Goal: Information Seeking & Learning: Learn about a topic

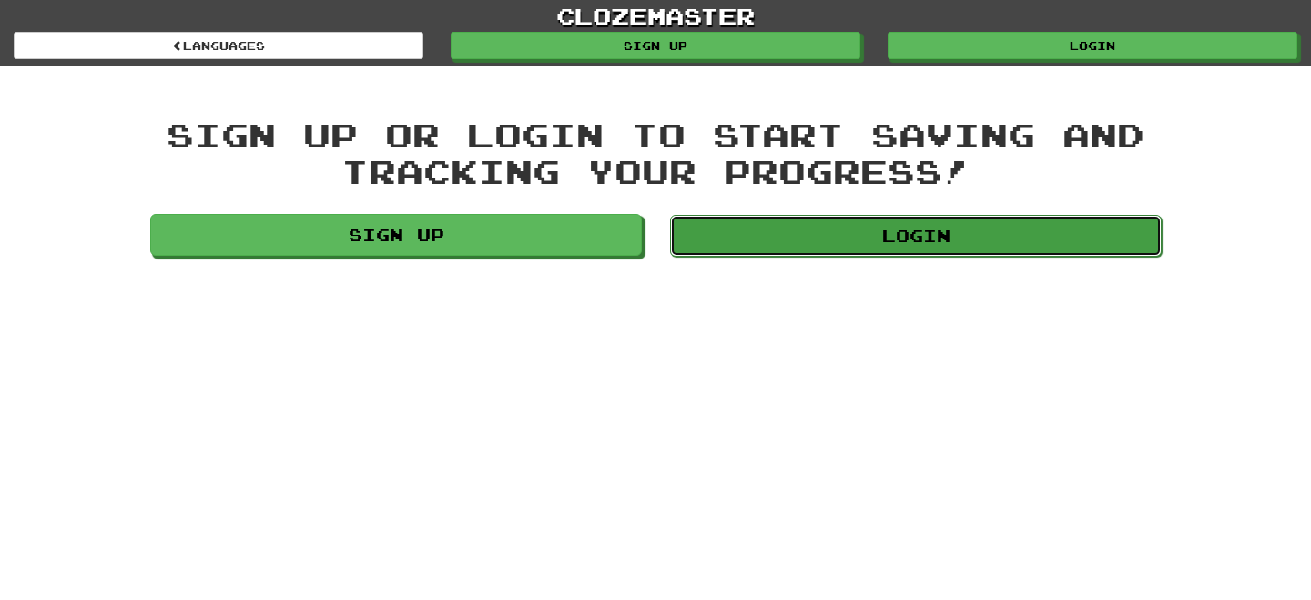
click at [828, 239] on link "Login" at bounding box center [916, 236] width 492 height 42
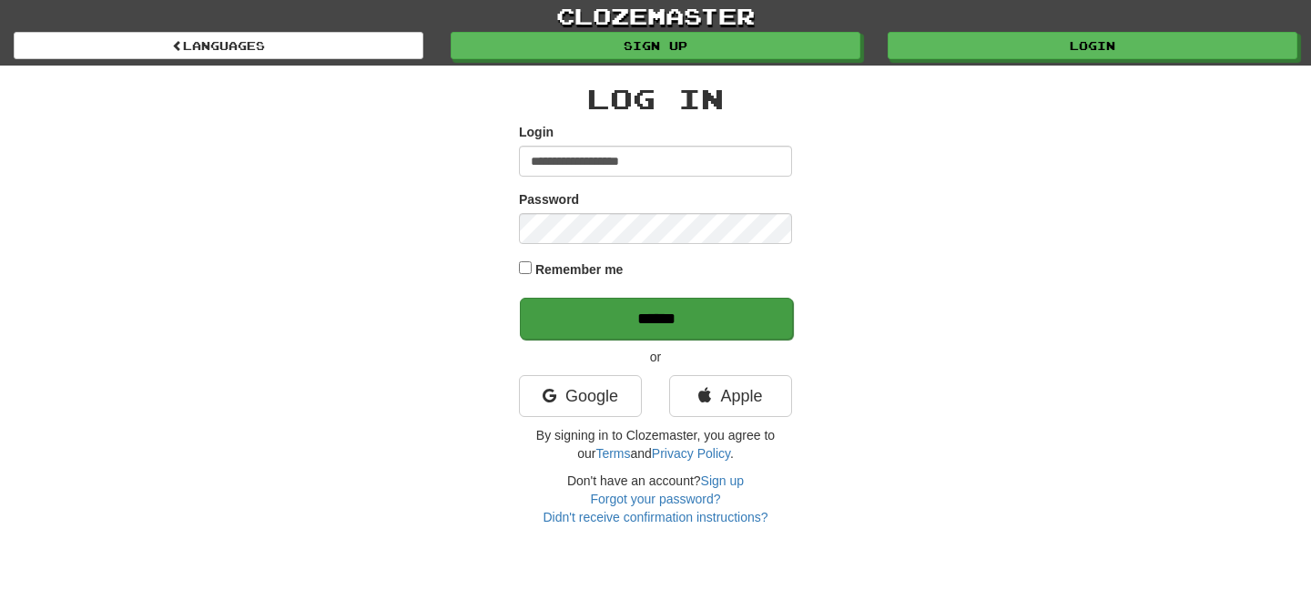
type input "**********"
click at [660, 325] on input "******" at bounding box center [656, 319] width 273 height 42
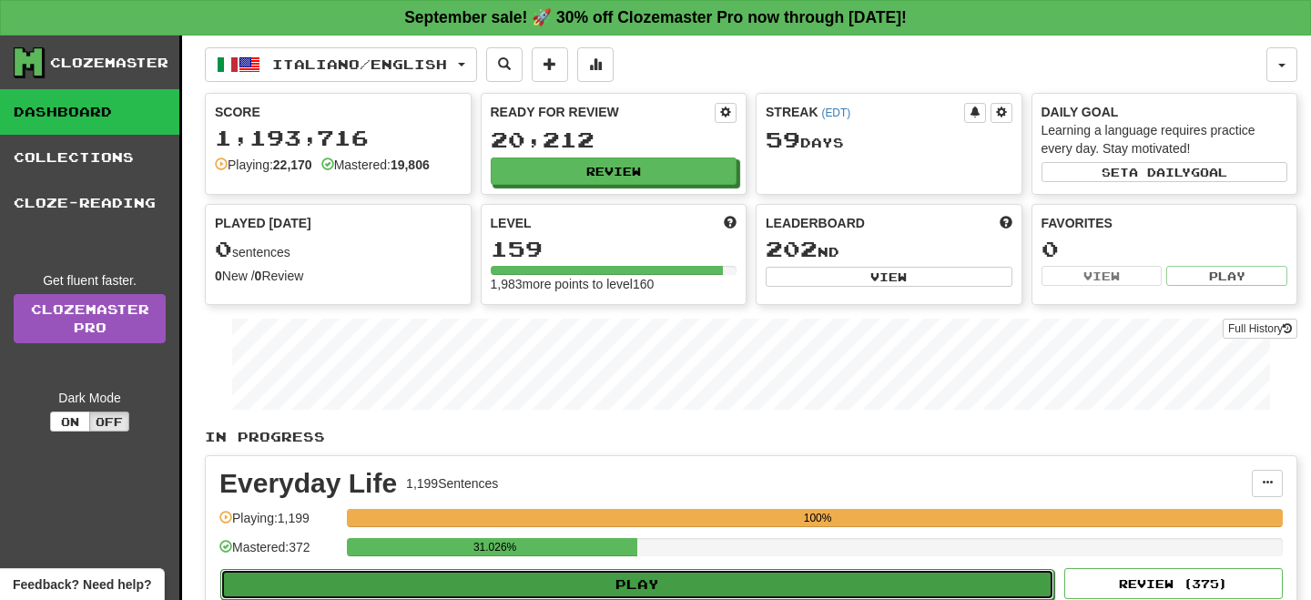
click at [911, 586] on button "Play" at bounding box center [637, 584] width 834 height 31
select select "**"
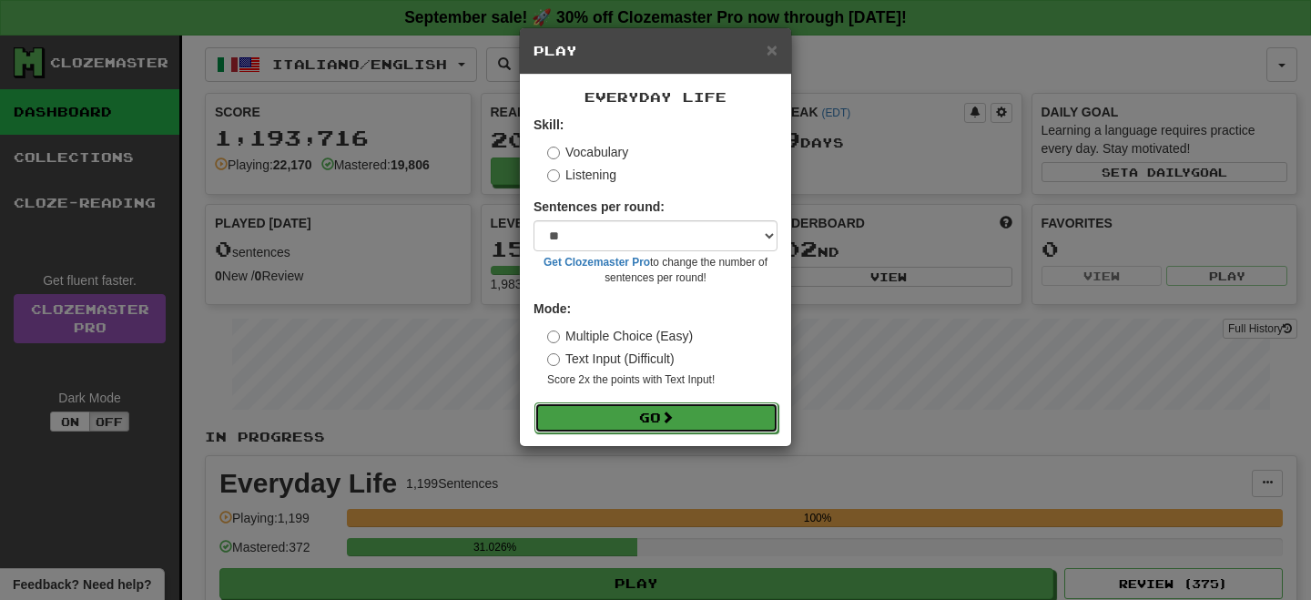
click at [711, 419] on button "Go" at bounding box center [657, 417] width 244 height 31
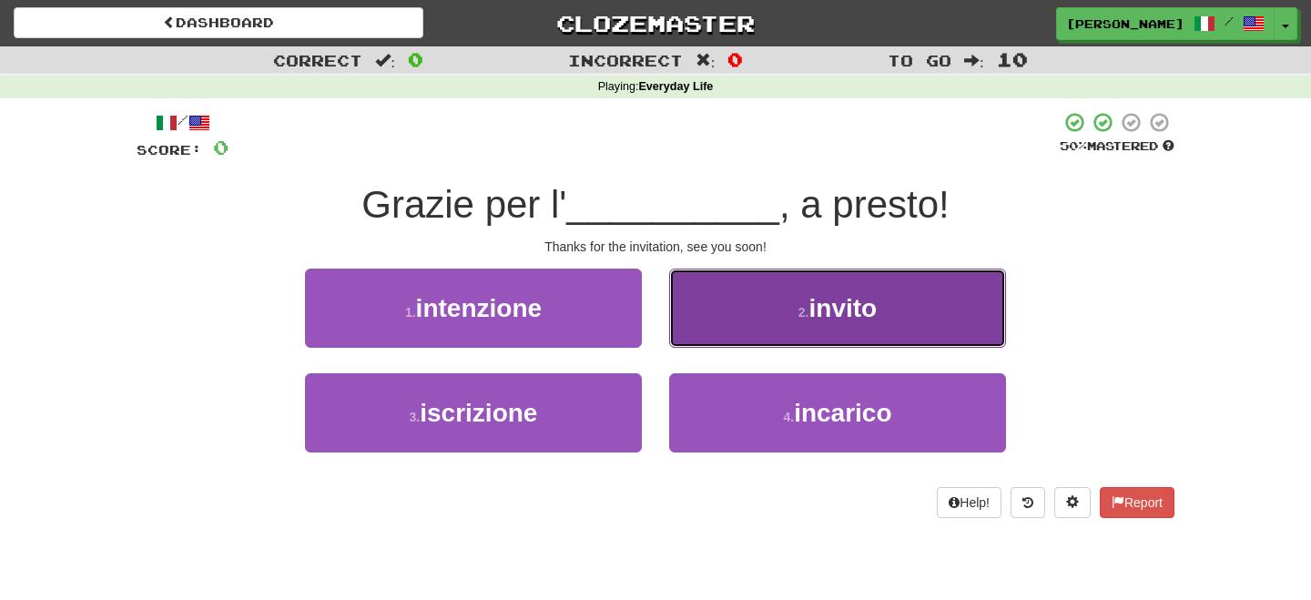
click at [764, 326] on button "2 . invito" at bounding box center [837, 308] width 337 height 79
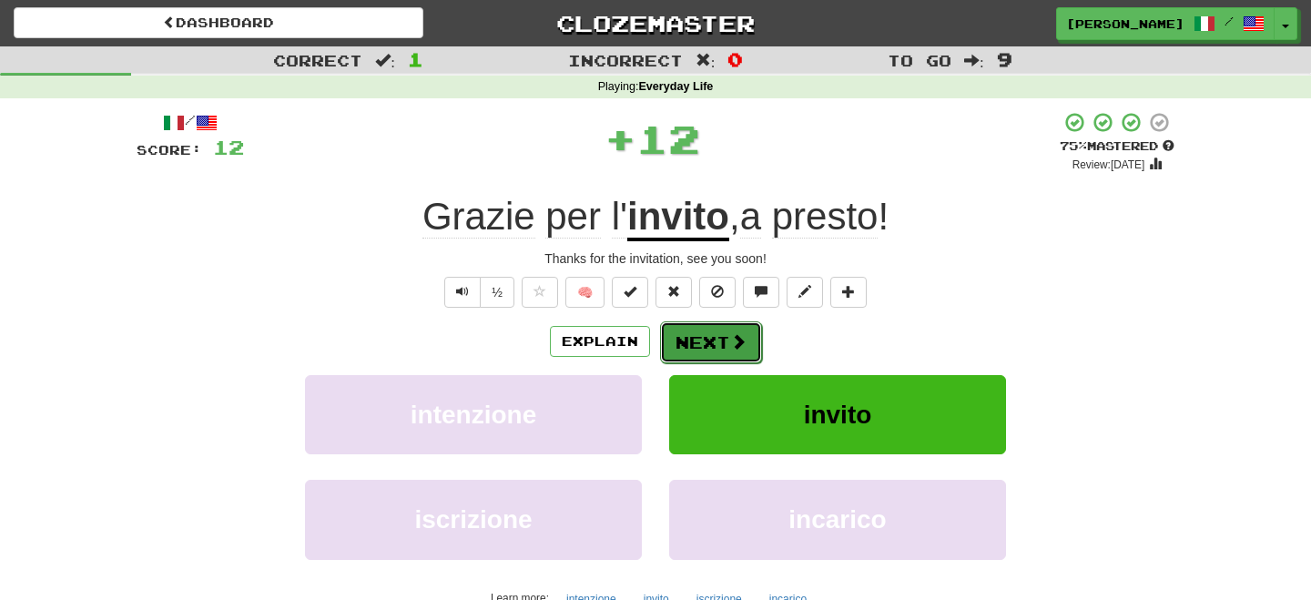
click at [698, 343] on button "Next" at bounding box center [711, 342] width 102 height 42
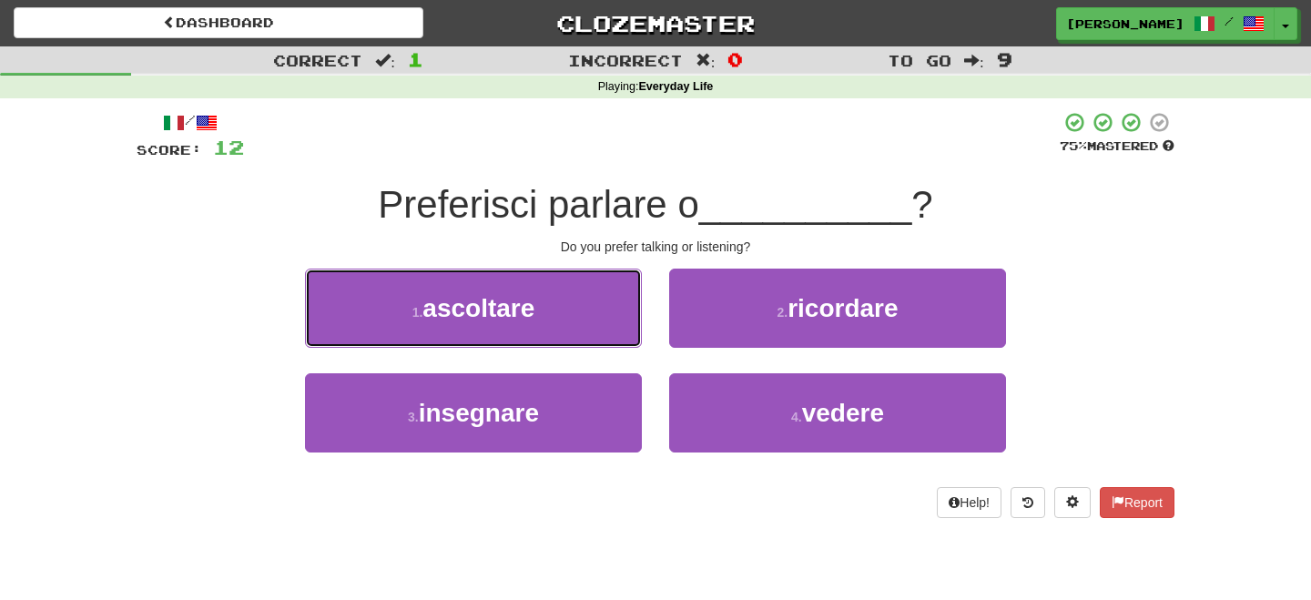
drag, startPoint x: 573, startPoint y: 321, endPoint x: 660, endPoint y: 311, distance: 88.0
click at [592, 322] on button "1 . ascoltare" at bounding box center [473, 308] width 337 height 79
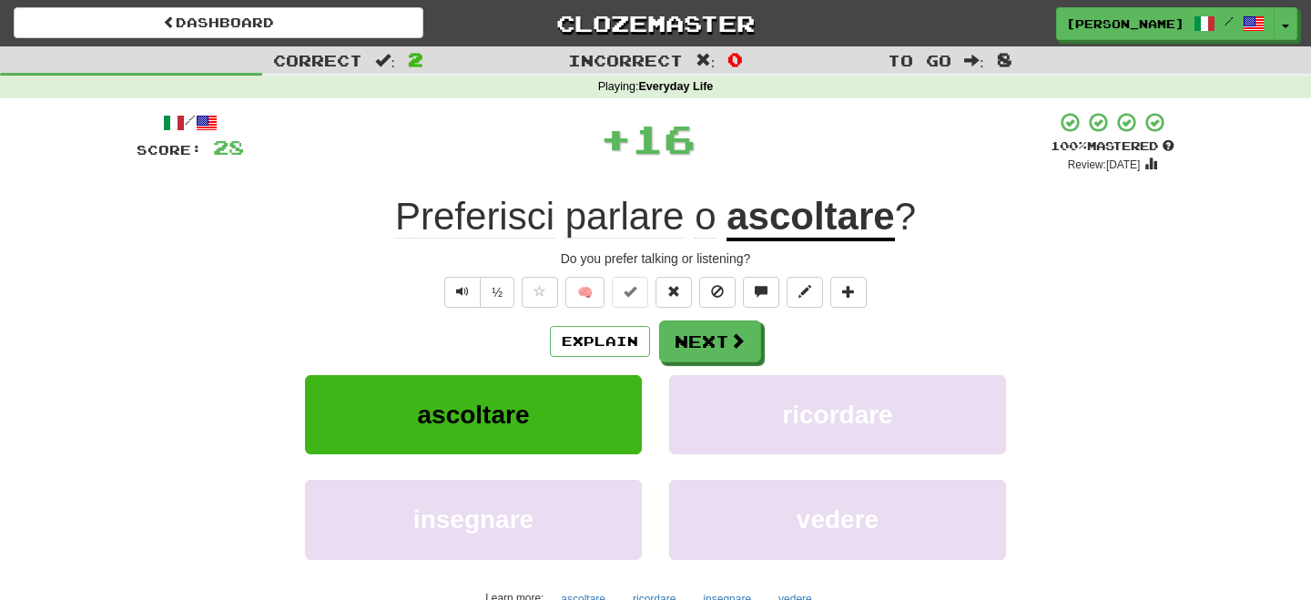
click at [676, 313] on div "/ Score: 28 + 16 100 % Mastered Review: 2026-03-17 Preferisci parlare o ascolta…" at bounding box center [656, 381] width 1038 height 541
click at [697, 330] on button "Next" at bounding box center [711, 342] width 102 height 42
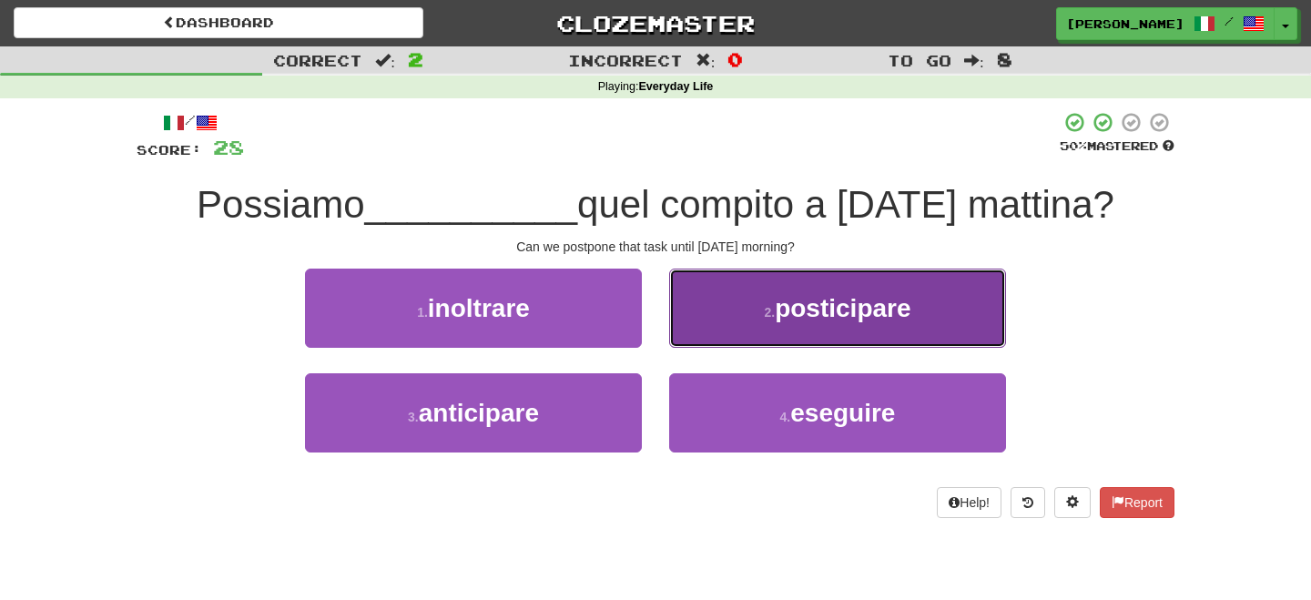
click at [763, 321] on button "2 . posticipare" at bounding box center [837, 308] width 337 height 79
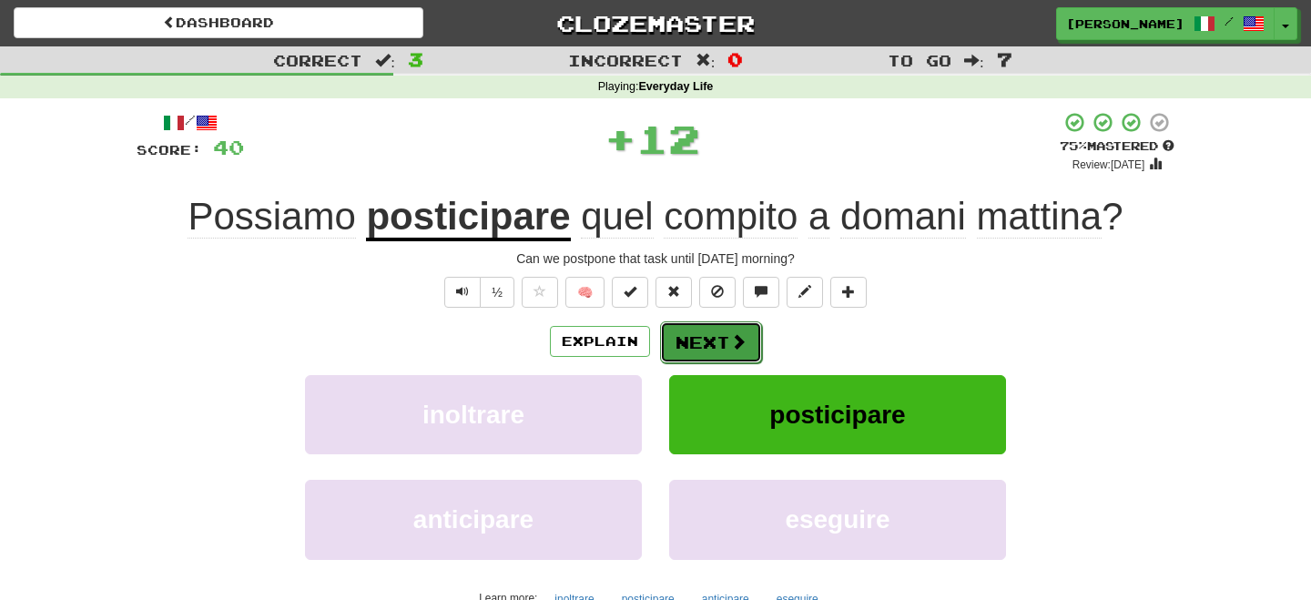
click at [736, 333] on span at bounding box center [738, 341] width 16 height 16
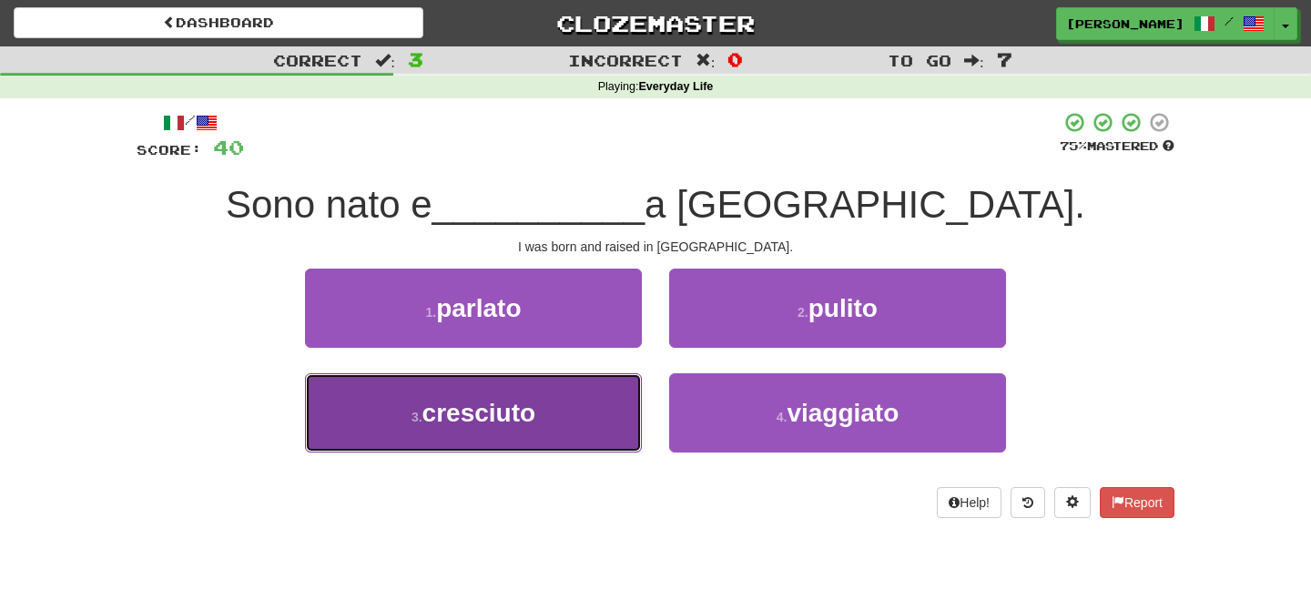
drag, startPoint x: 559, startPoint y: 420, endPoint x: 638, endPoint y: 362, distance: 97.8
click at [567, 416] on button "3 . cresciuto" at bounding box center [473, 412] width 337 height 79
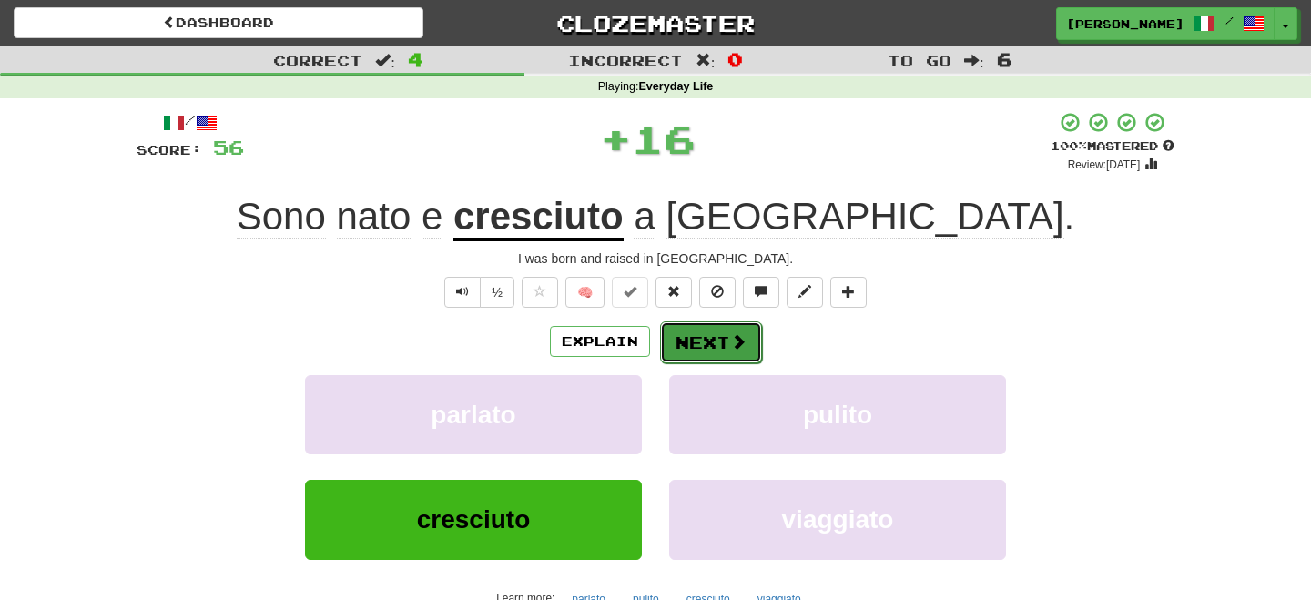
click at [695, 341] on button "Next" at bounding box center [711, 342] width 102 height 42
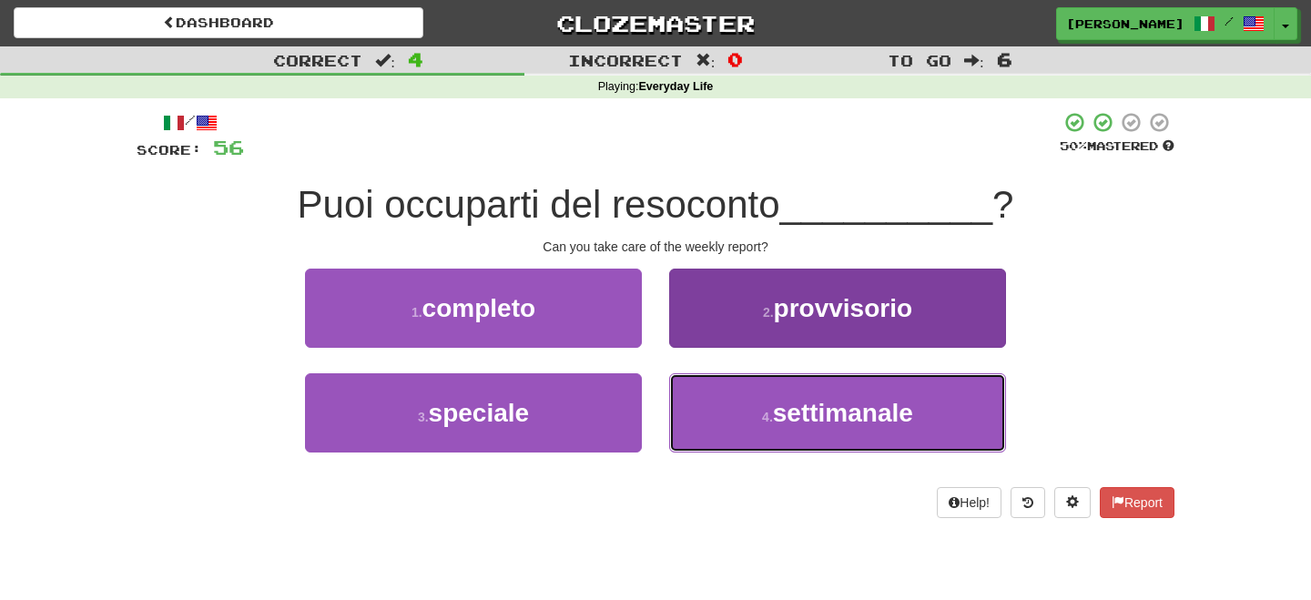
drag, startPoint x: 734, startPoint y: 421, endPoint x: 731, endPoint y: 406, distance: 14.8
click at [734, 419] on button "4 . settimanale" at bounding box center [837, 412] width 337 height 79
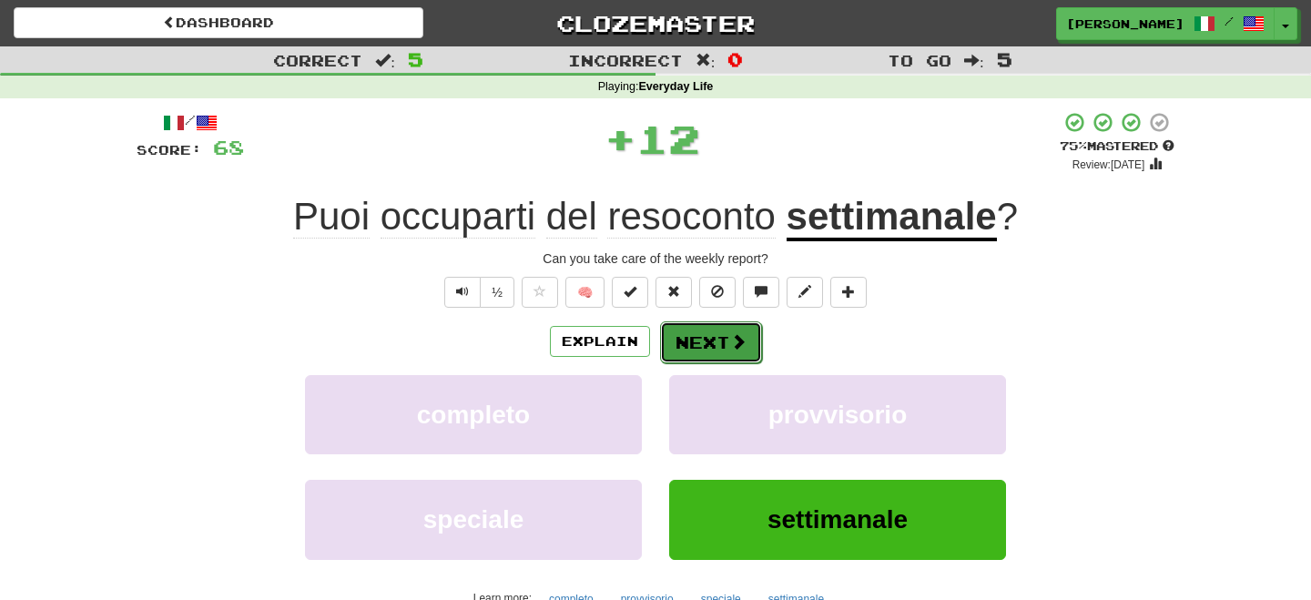
click at [716, 354] on button "Next" at bounding box center [711, 342] width 102 height 42
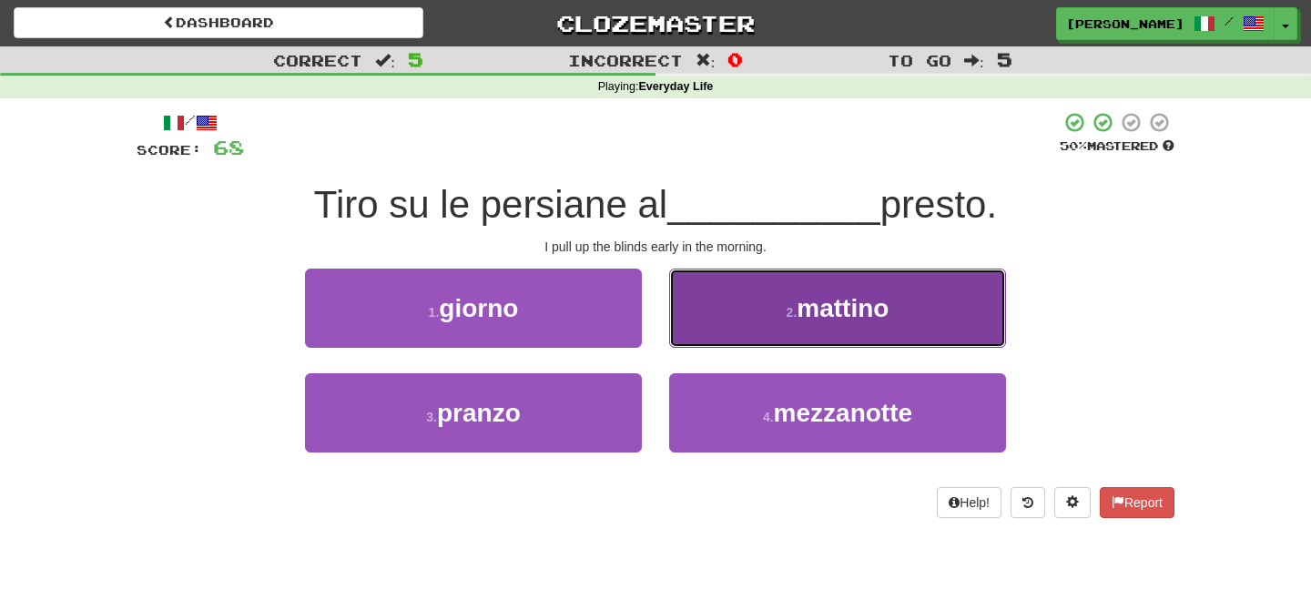
click at [744, 324] on button "2 . mattino" at bounding box center [837, 308] width 337 height 79
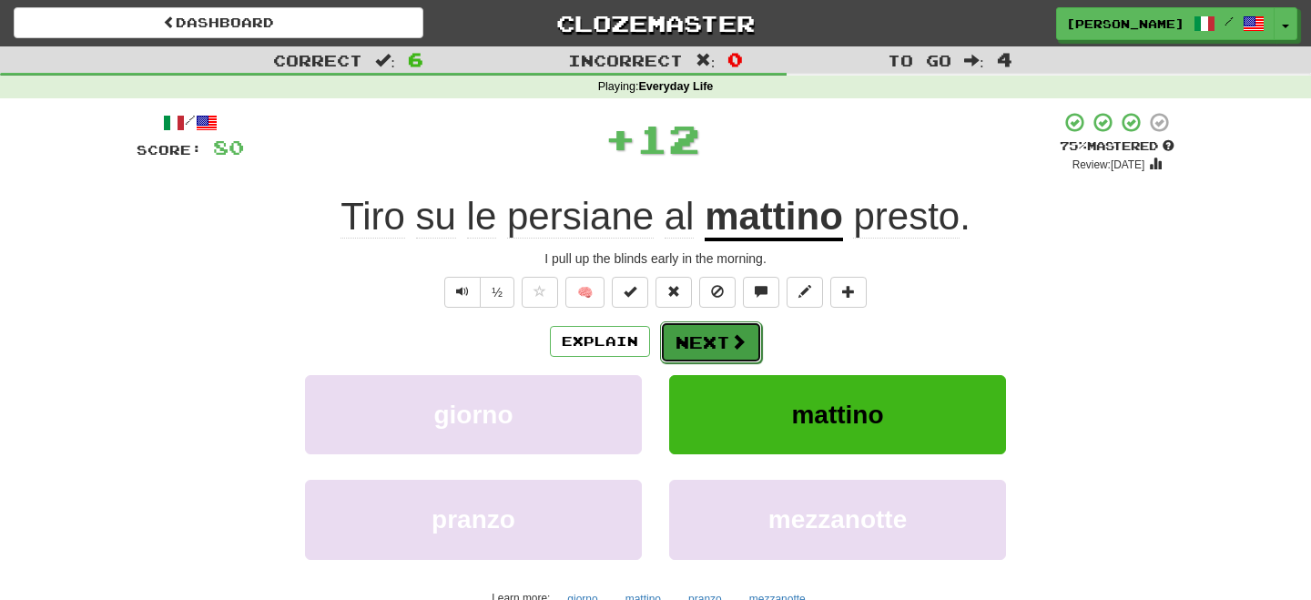
click at [721, 331] on button "Next" at bounding box center [711, 342] width 102 height 42
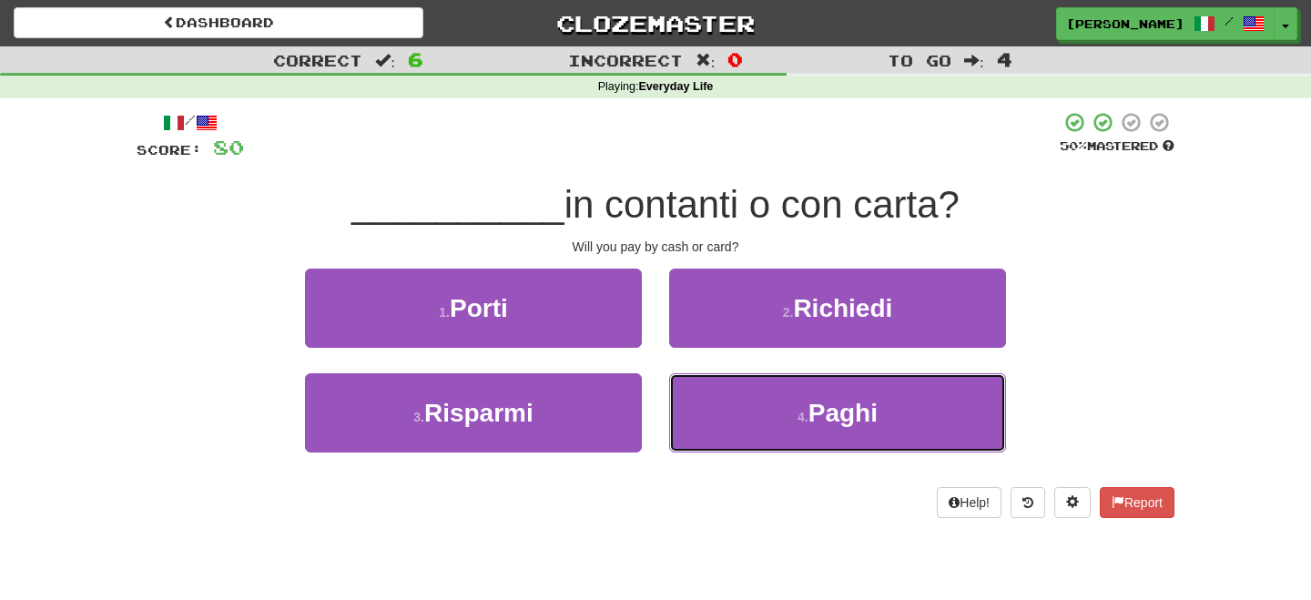
drag, startPoint x: 855, startPoint y: 418, endPoint x: 767, endPoint y: 365, distance: 102.9
click at [854, 417] on span "Paghi" at bounding box center [843, 413] width 69 height 28
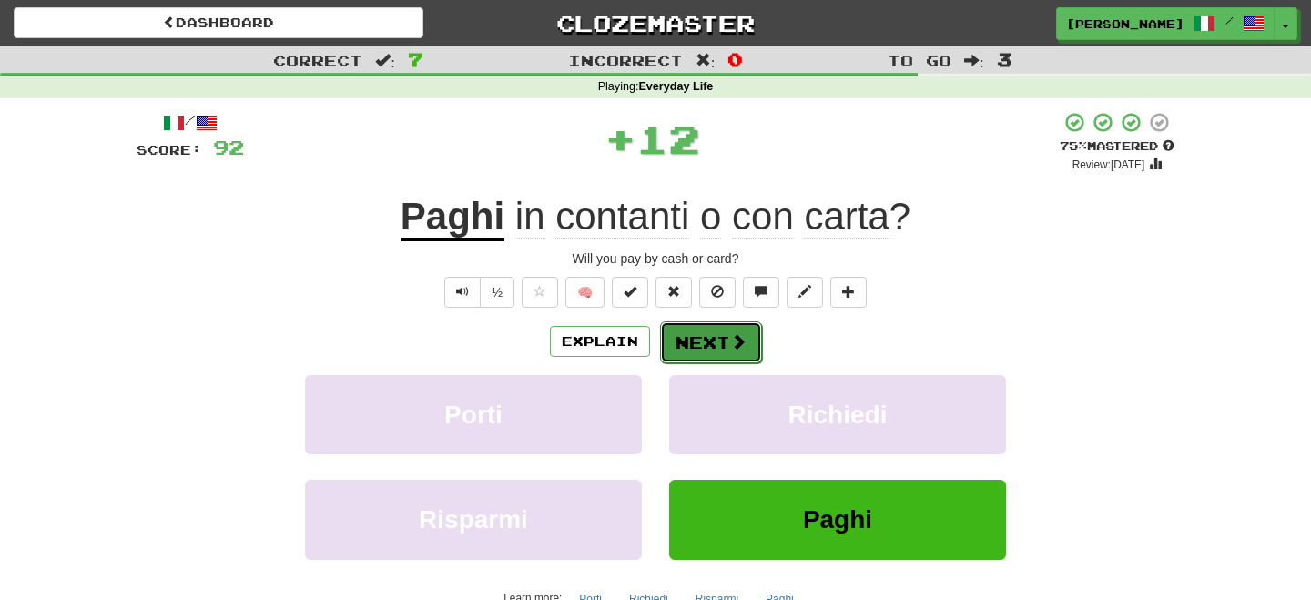
click at [728, 335] on button "Next" at bounding box center [711, 342] width 102 height 42
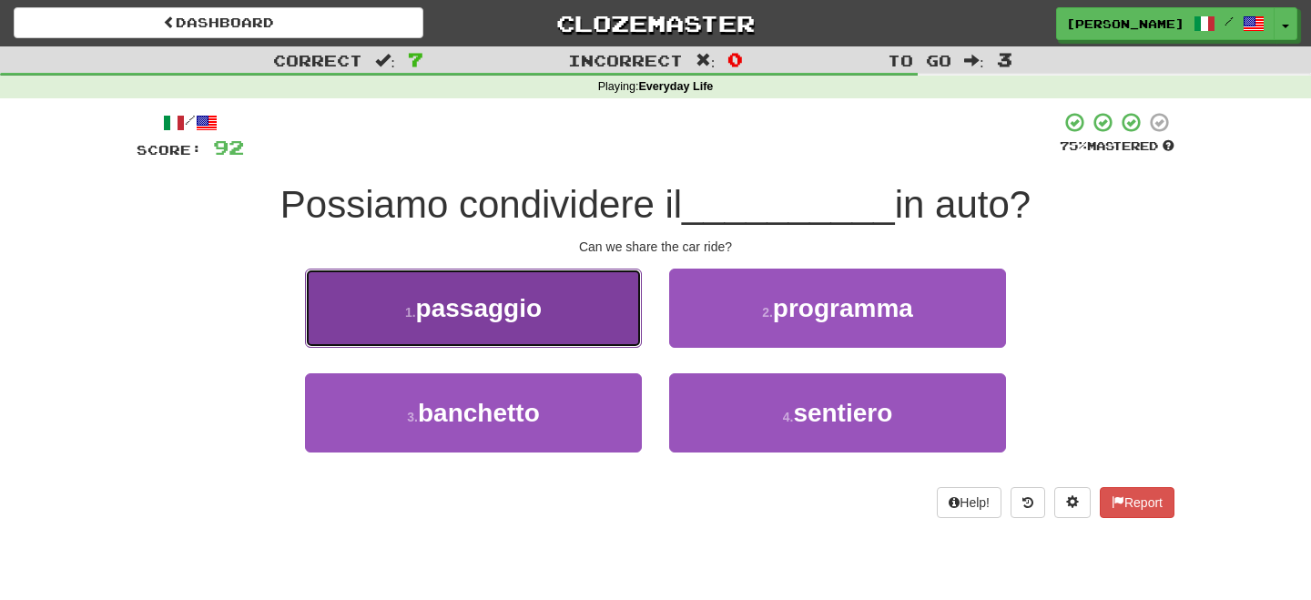
drag, startPoint x: 499, startPoint y: 321, endPoint x: 518, endPoint y: 321, distance: 19.1
click at [510, 321] on span "passaggio" at bounding box center [479, 308] width 126 height 28
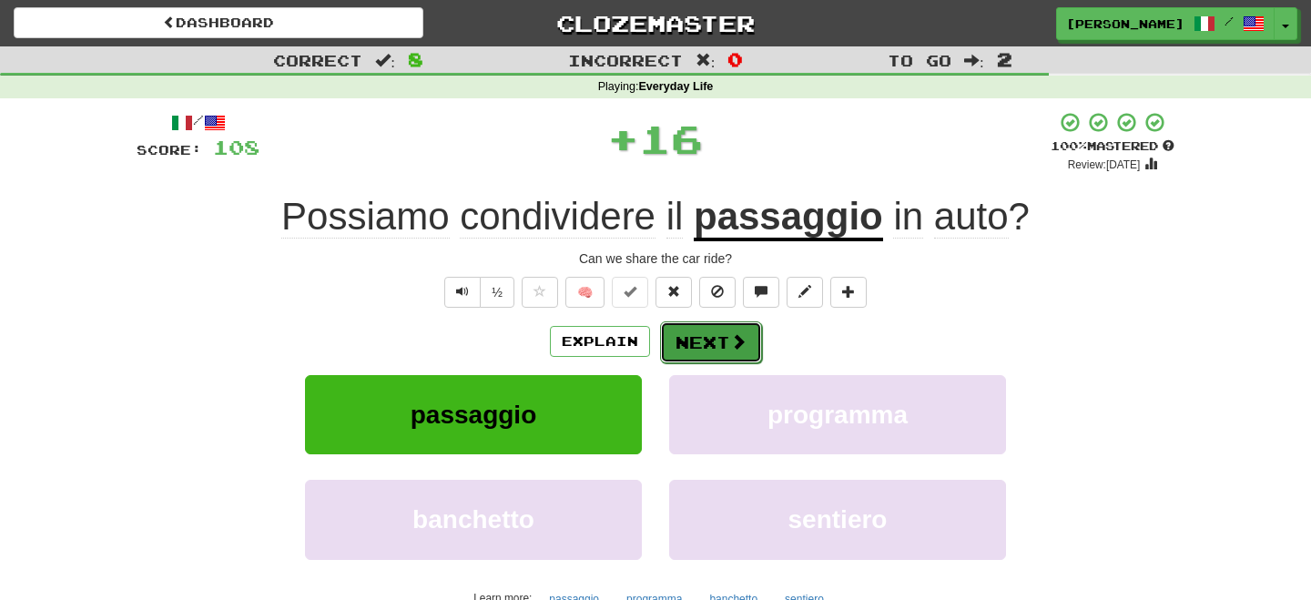
click at [728, 344] on button "Next" at bounding box center [711, 342] width 102 height 42
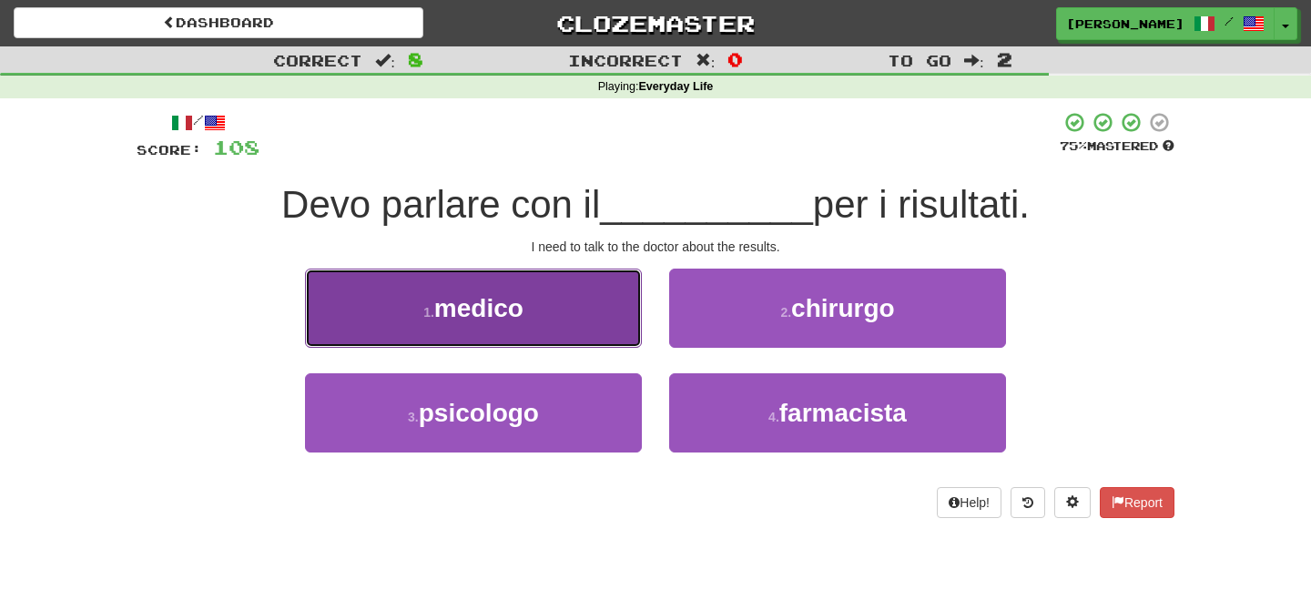
click at [545, 326] on button "1 . medico" at bounding box center [473, 308] width 337 height 79
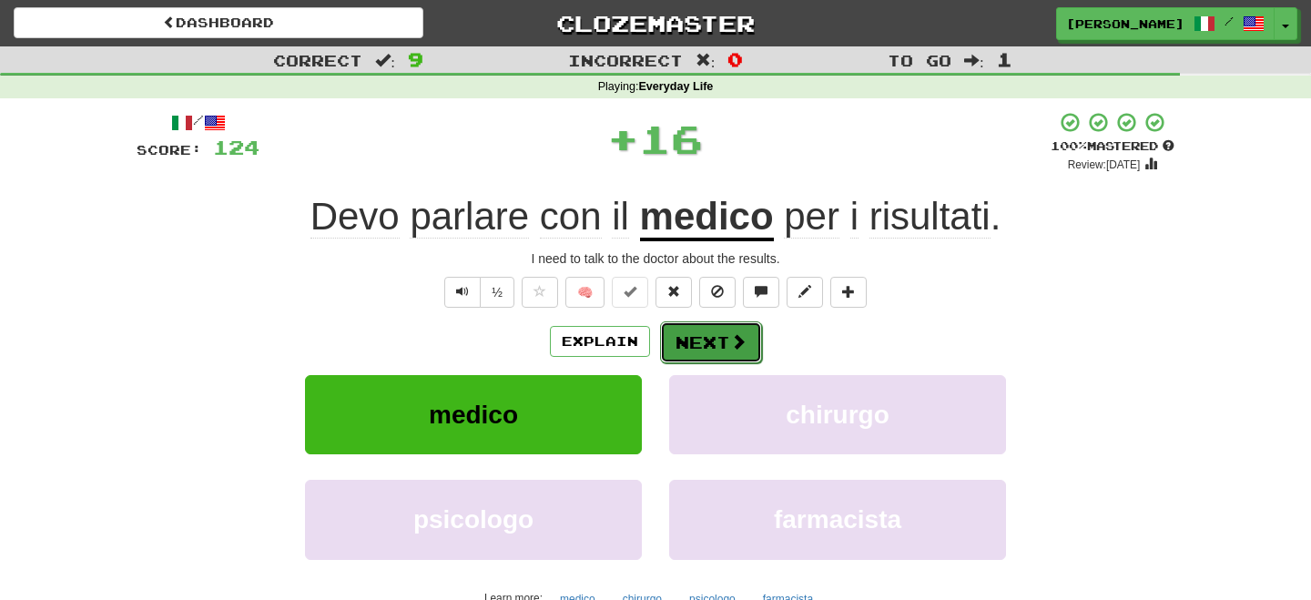
click at [685, 343] on button "Next" at bounding box center [711, 342] width 102 height 42
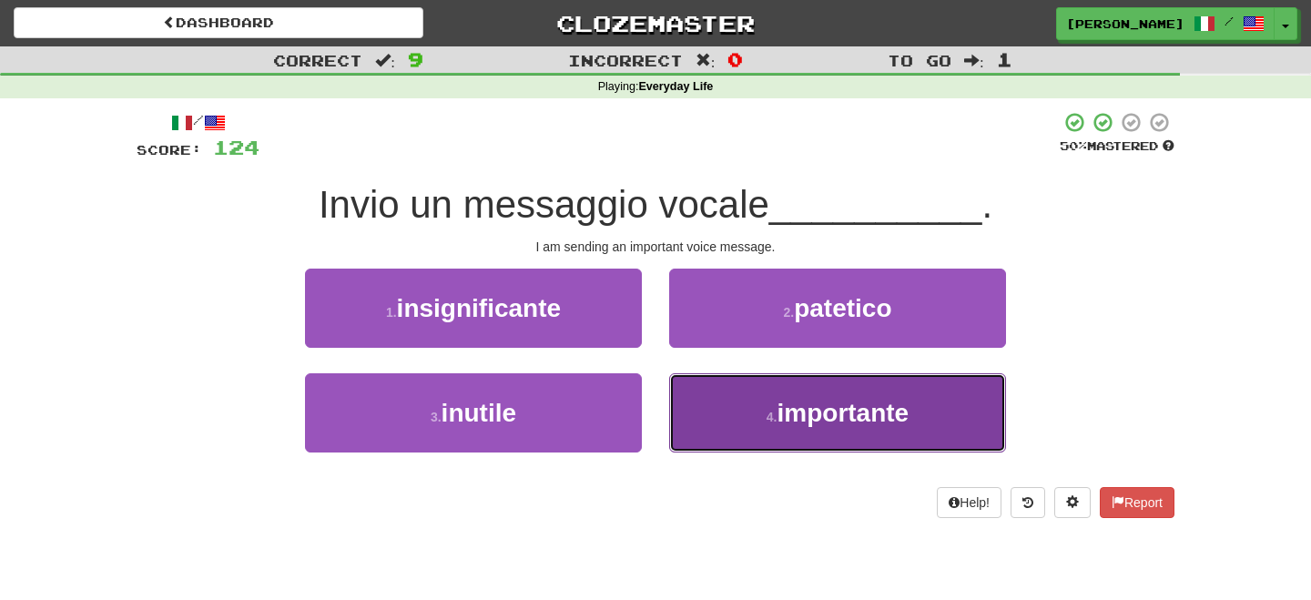
drag, startPoint x: 797, startPoint y: 419, endPoint x: 795, endPoint y: 403, distance: 15.6
click at [797, 417] on span "importante" at bounding box center [844, 413] width 132 height 28
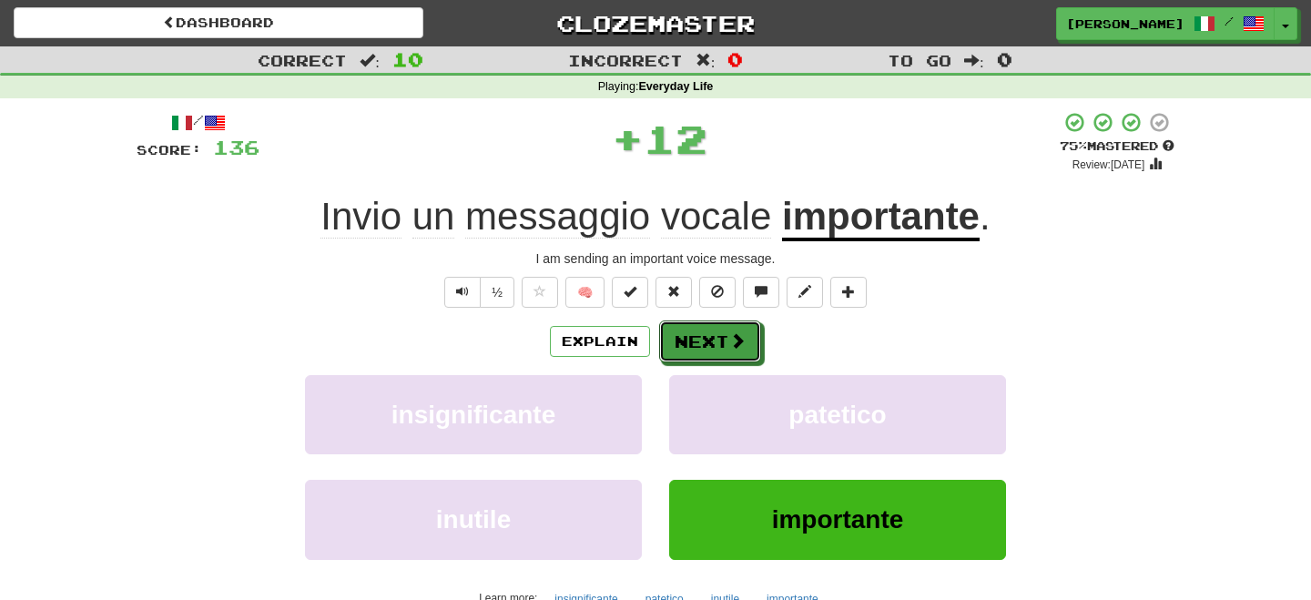
click at [734, 345] on span at bounding box center [737, 340] width 16 height 16
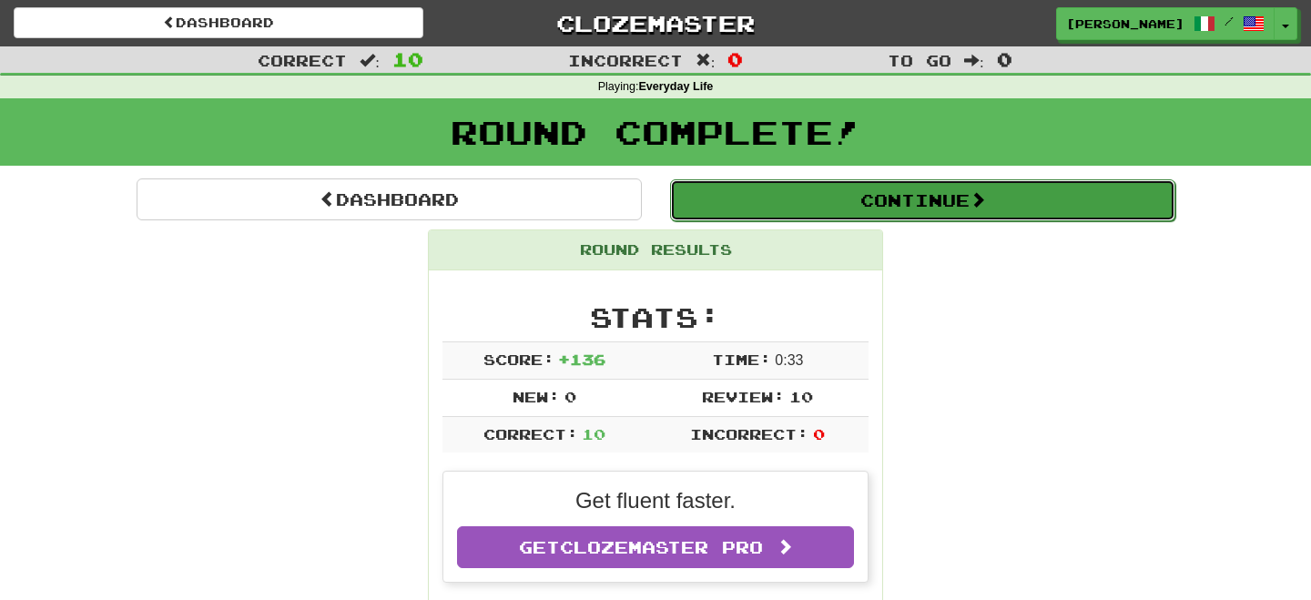
click at [827, 201] on button "Continue" at bounding box center [922, 200] width 505 height 42
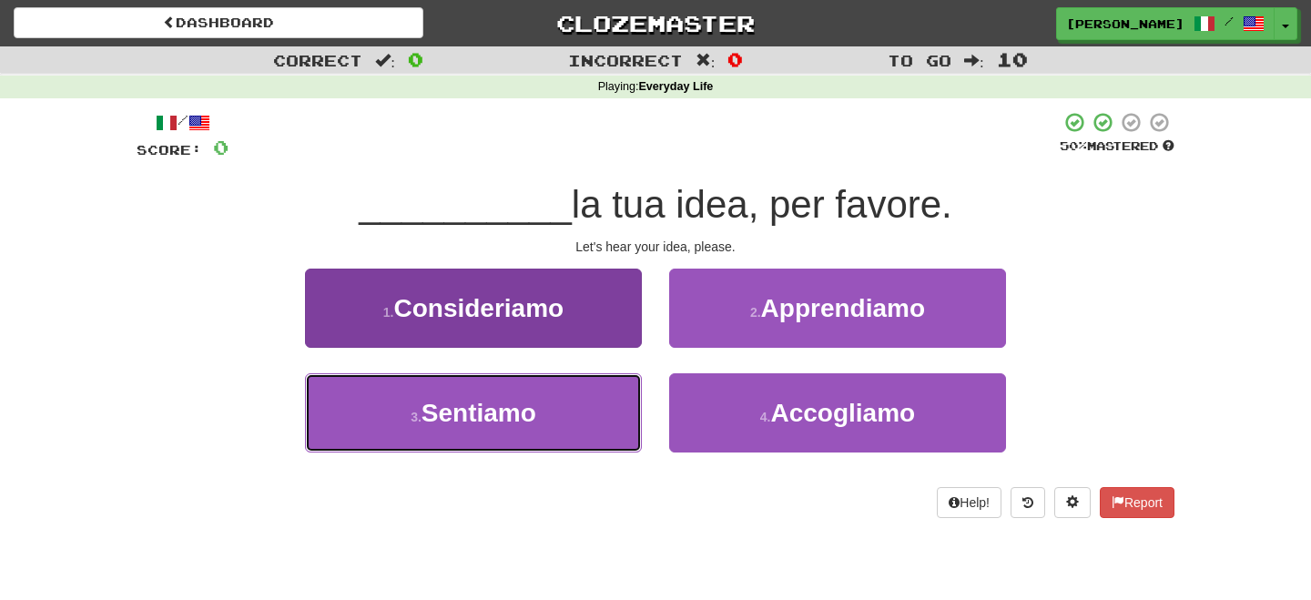
click at [520, 398] on button "3 . Sentiamo" at bounding box center [473, 412] width 337 height 79
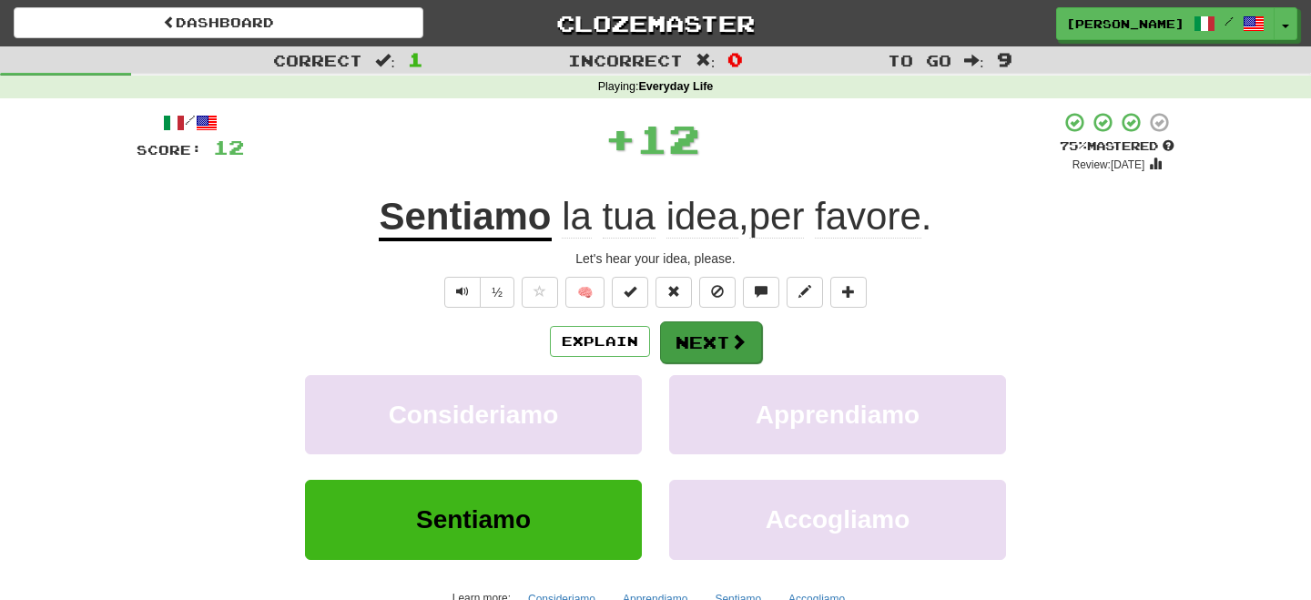
click at [696, 321] on div "/ Score: 12 + 12 75 % Mastered Review: 2025-10-18 Sentiamo la tua idea , per fa…" at bounding box center [656, 381] width 1038 height 541
click at [701, 340] on button "Next" at bounding box center [711, 342] width 102 height 42
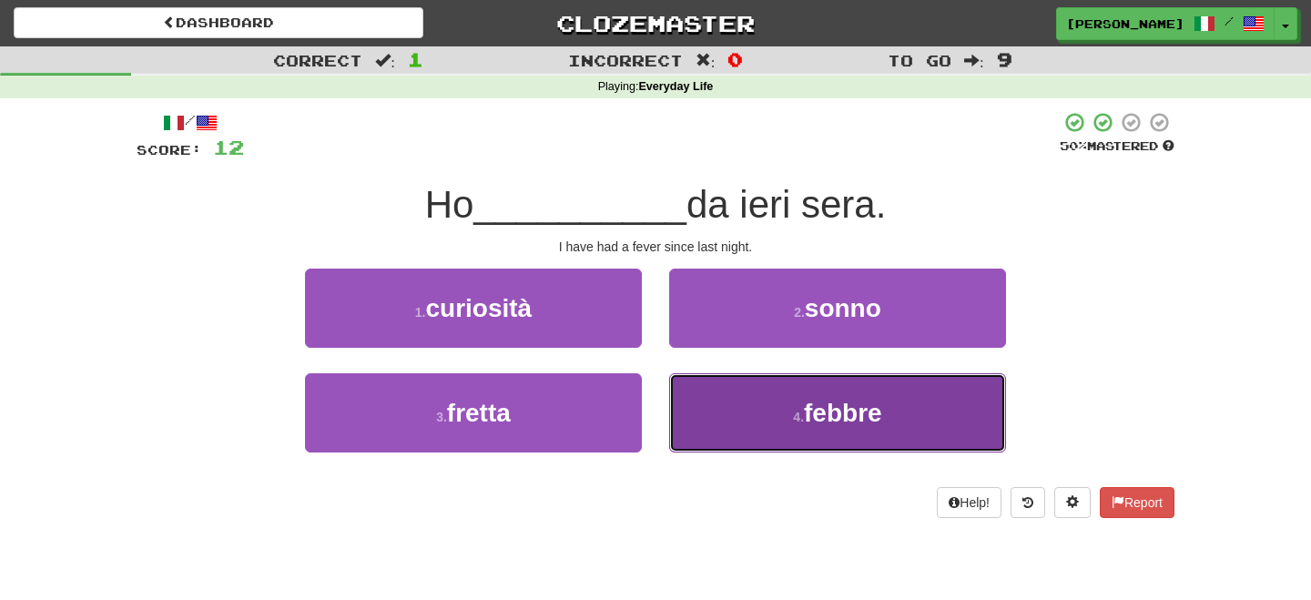
drag, startPoint x: 815, startPoint y: 412, endPoint x: 775, endPoint y: 374, distance: 55.4
click at [810, 417] on span "febbre" at bounding box center [843, 413] width 78 height 28
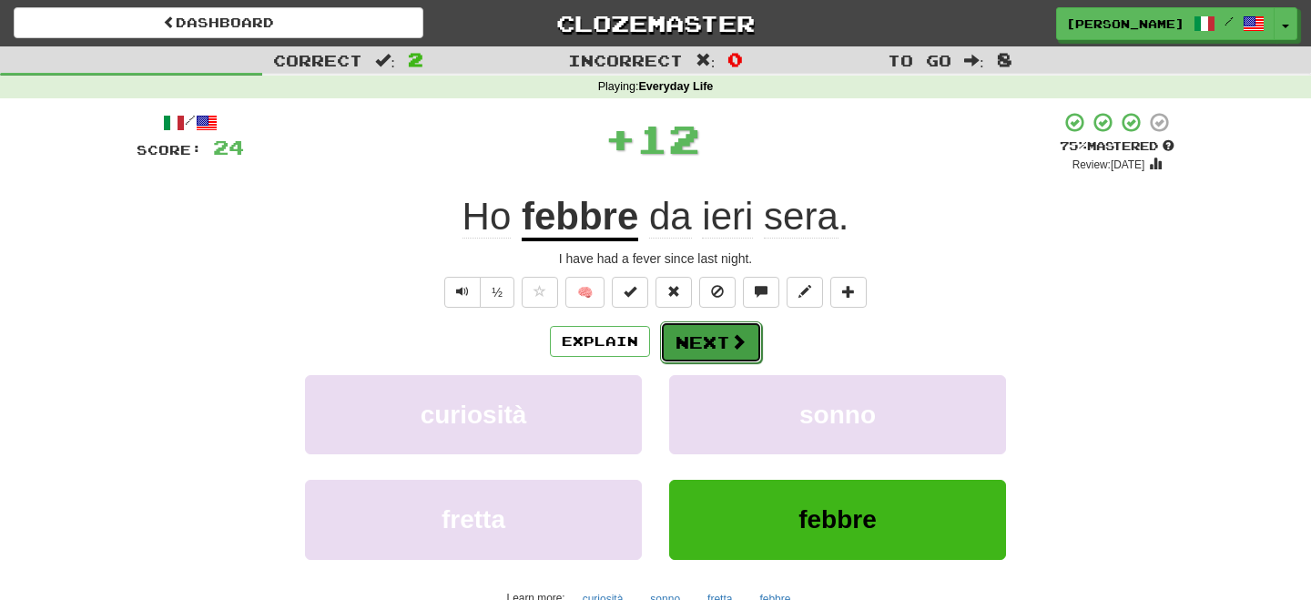
click at [733, 331] on button "Next" at bounding box center [711, 342] width 102 height 42
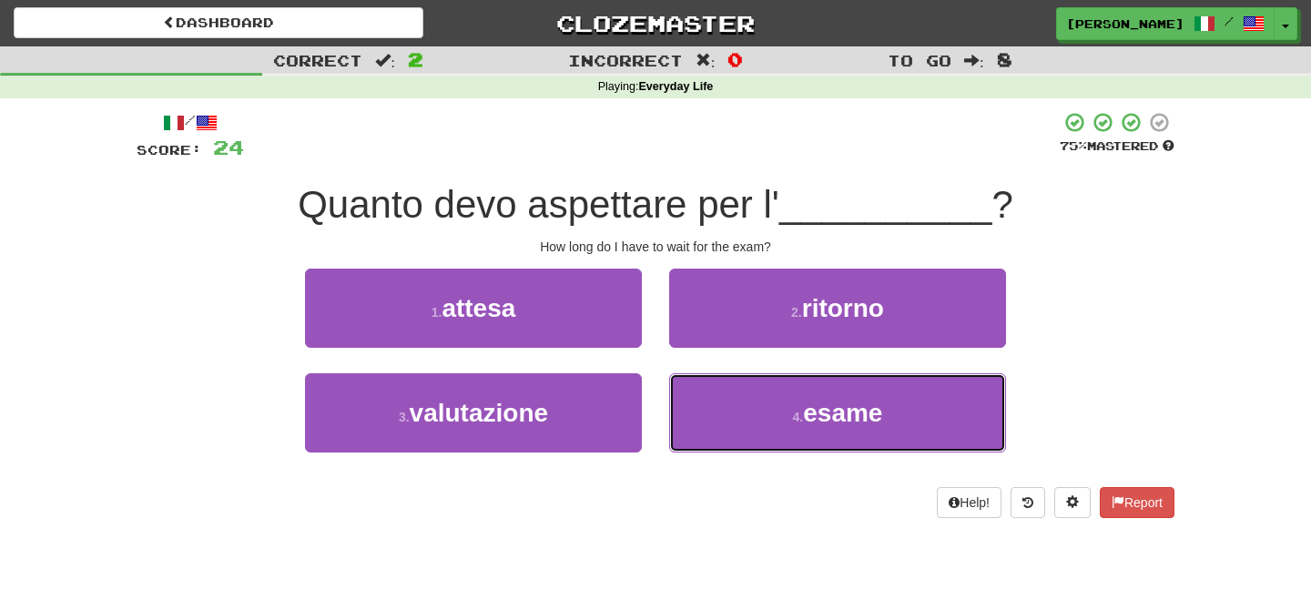
drag, startPoint x: 806, startPoint y: 411, endPoint x: 779, endPoint y: 367, distance: 51.1
click at [802, 402] on button "4 . esame" at bounding box center [837, 412] width 337 height 79
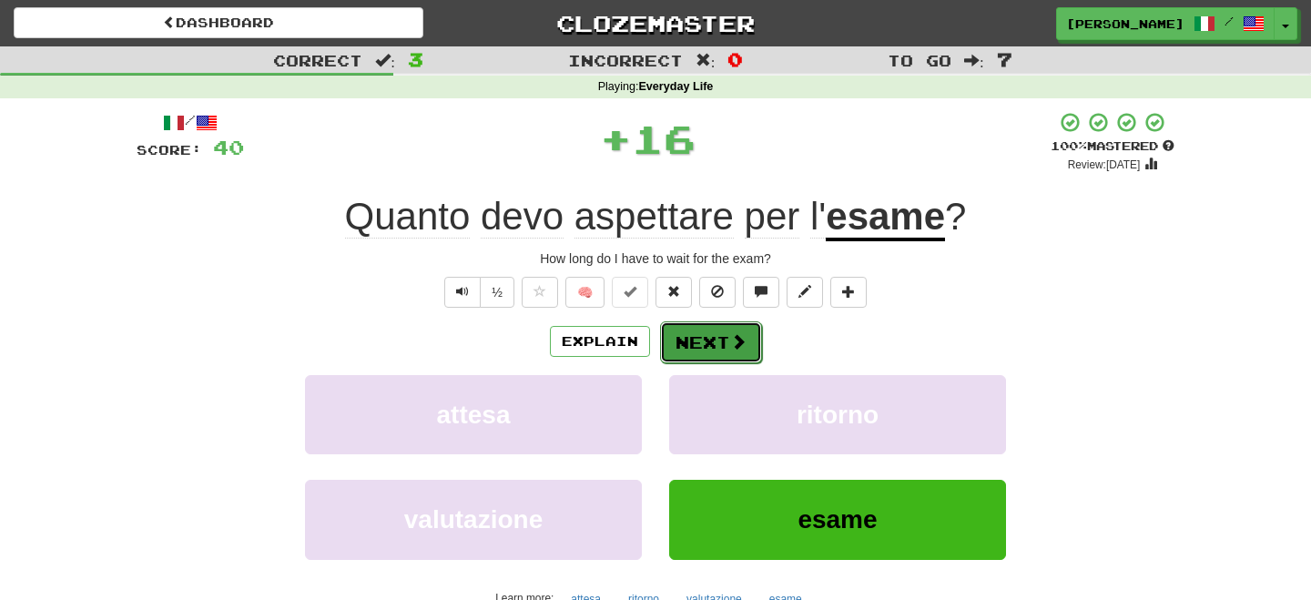
click at [718, 342] on button "Next" at bounding box center [711, 342] width 102 height 42
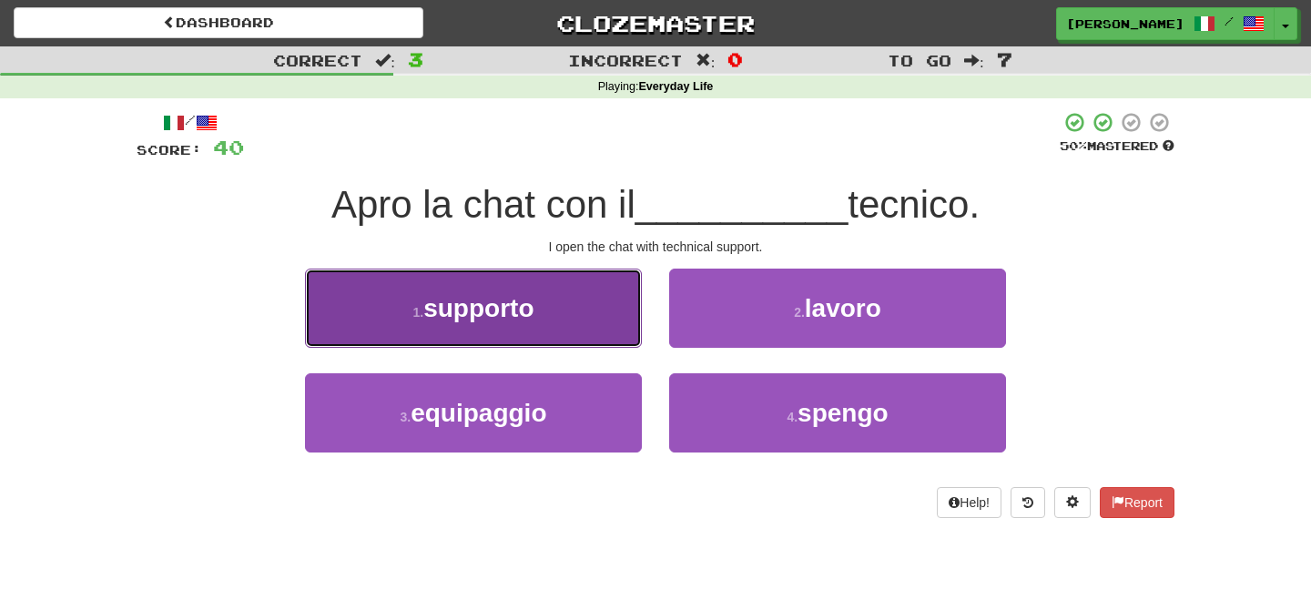
drag, startPoint x: 569, startPoint y: 324, endPoint x: 578, endPoint y: 329, distance: 10.2
click at [573, 327] on button "1 . supporto" at bounding box center [473, 308] width 337 height 79
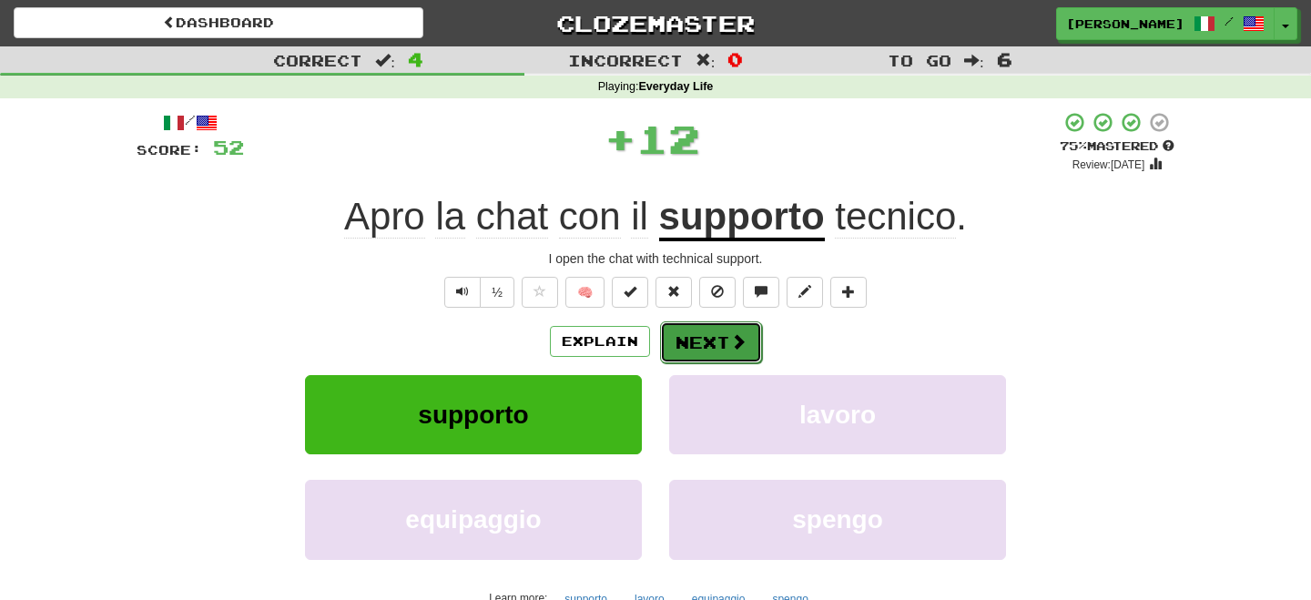
click at [696, 344] on button "Next" at bounding box center [711, 342] width 102 height 42
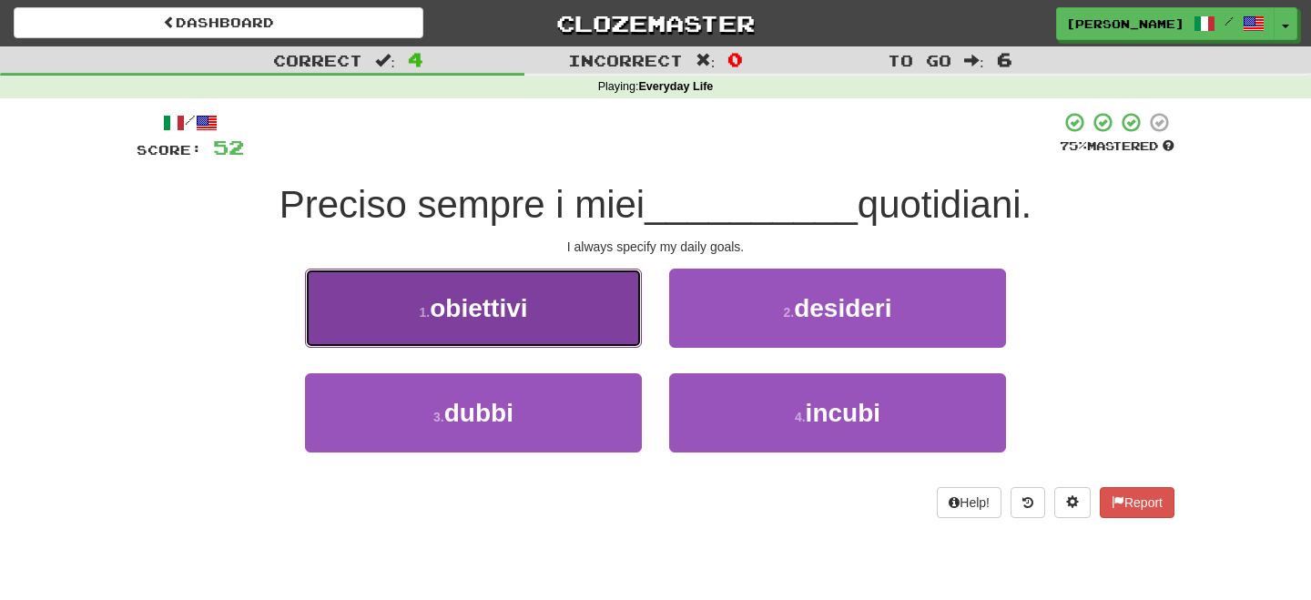
click at [574, 331] on button "1 . obiettivi" at bounding box center [473, 308] width 337 height 79
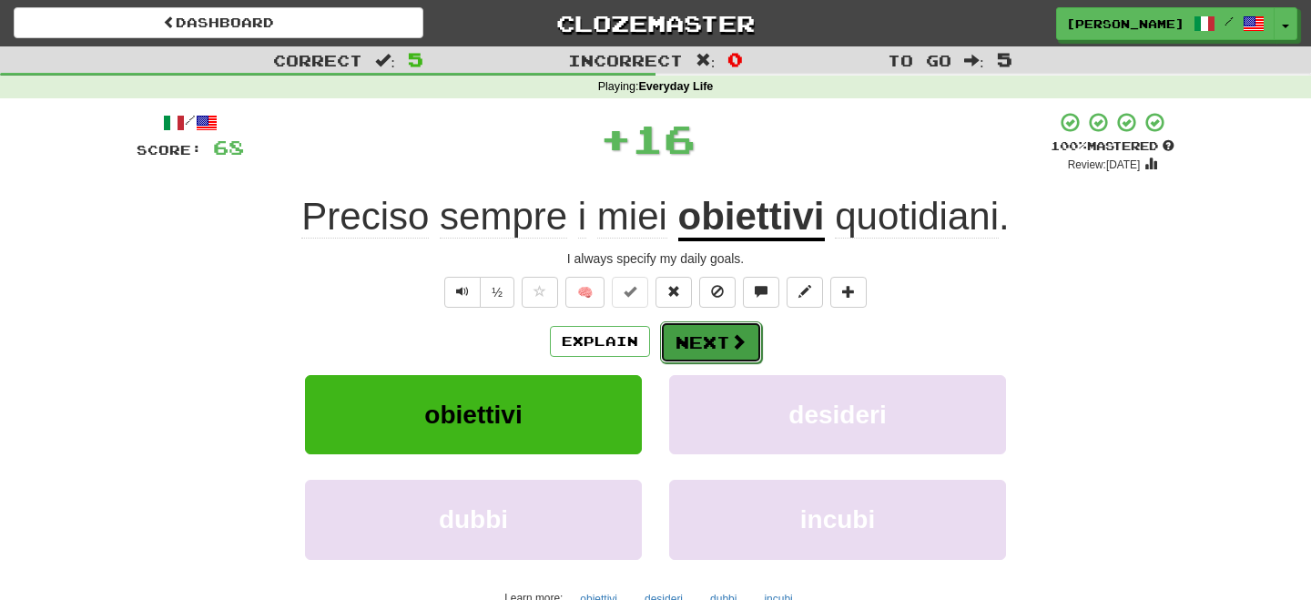
click at [677, 341] on button "Next" at bounding box center [711, 342] width 102 height 42
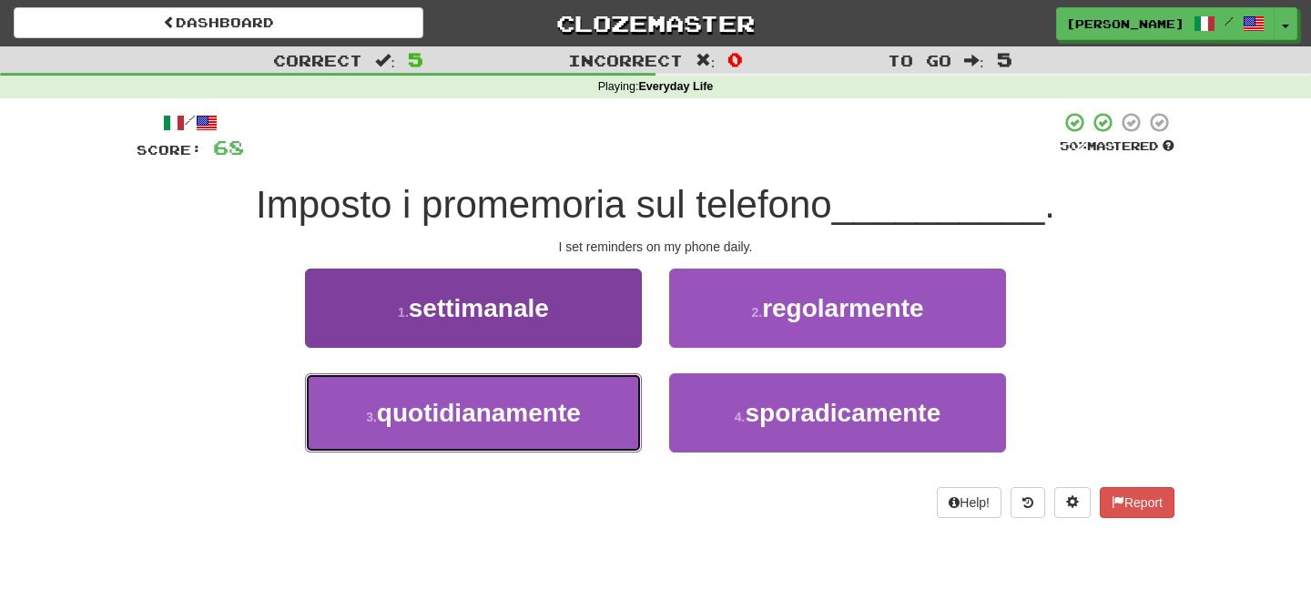
drag, startPoint x: 472, startPoint y: 420, endPoint x: 533, endPoint y: 395, distance: 65.8
click at [494, 409] on span "quotidianamente" at bounding box center [479, 413] width 204 height 28
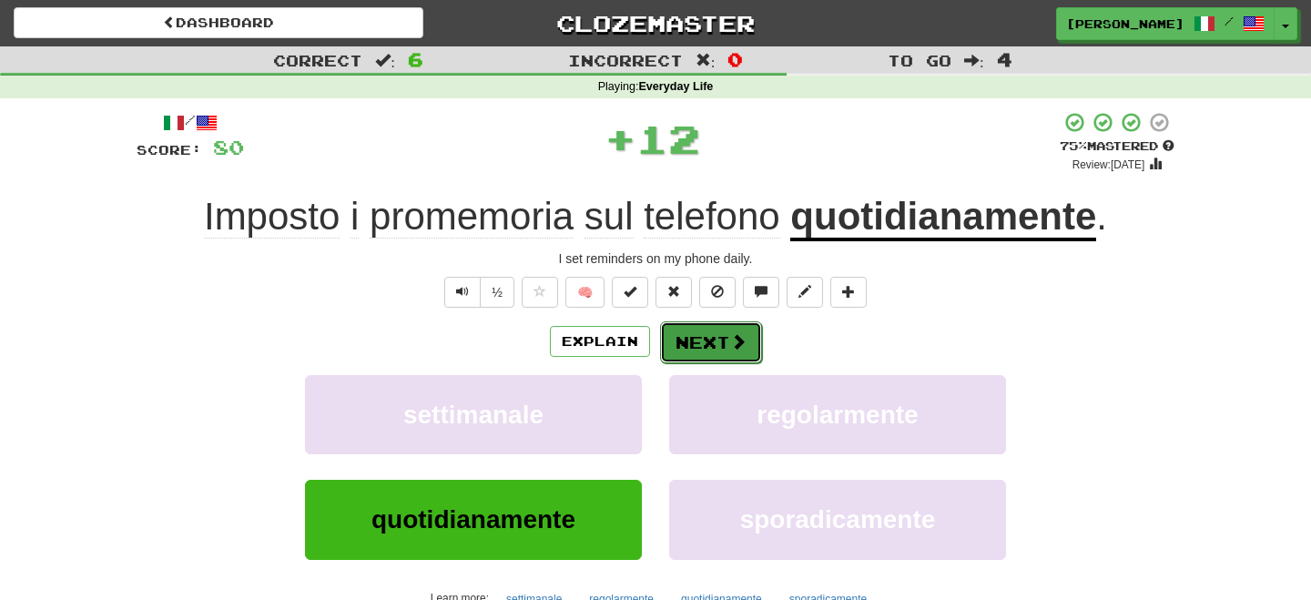
click at [698, 348] on button "Next" at bounding box center [711, 342] width 102 height 42
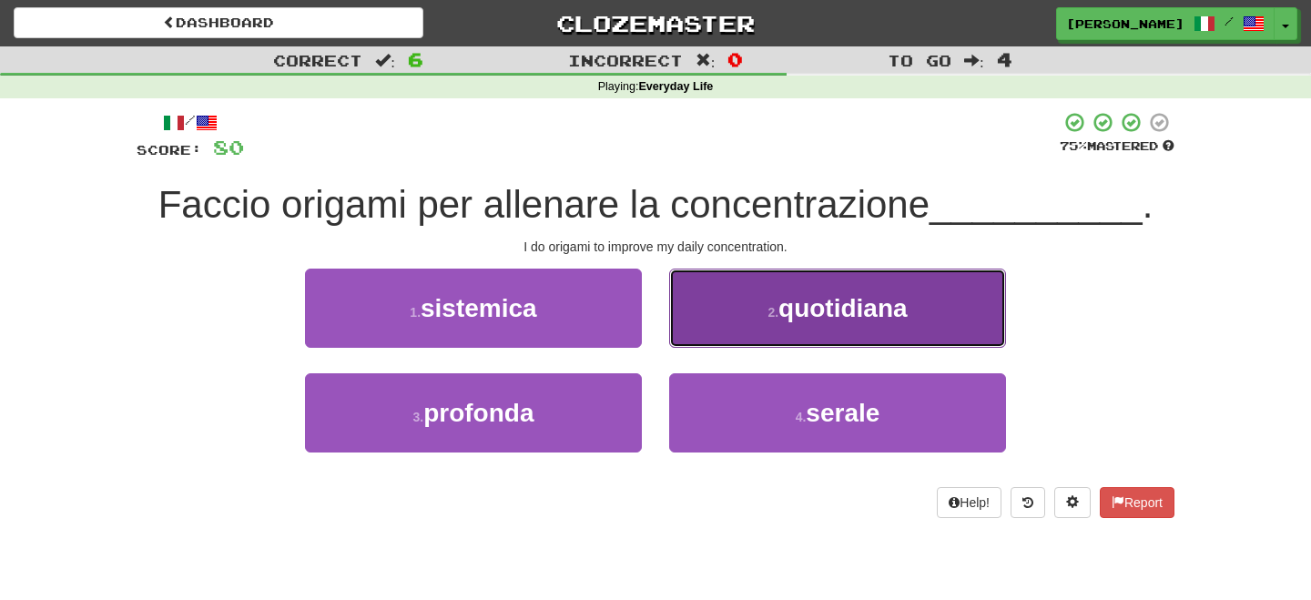
click at [731, 336] on button "2 . quotidiana" at bounding box center [837, 308] width 337 height 79
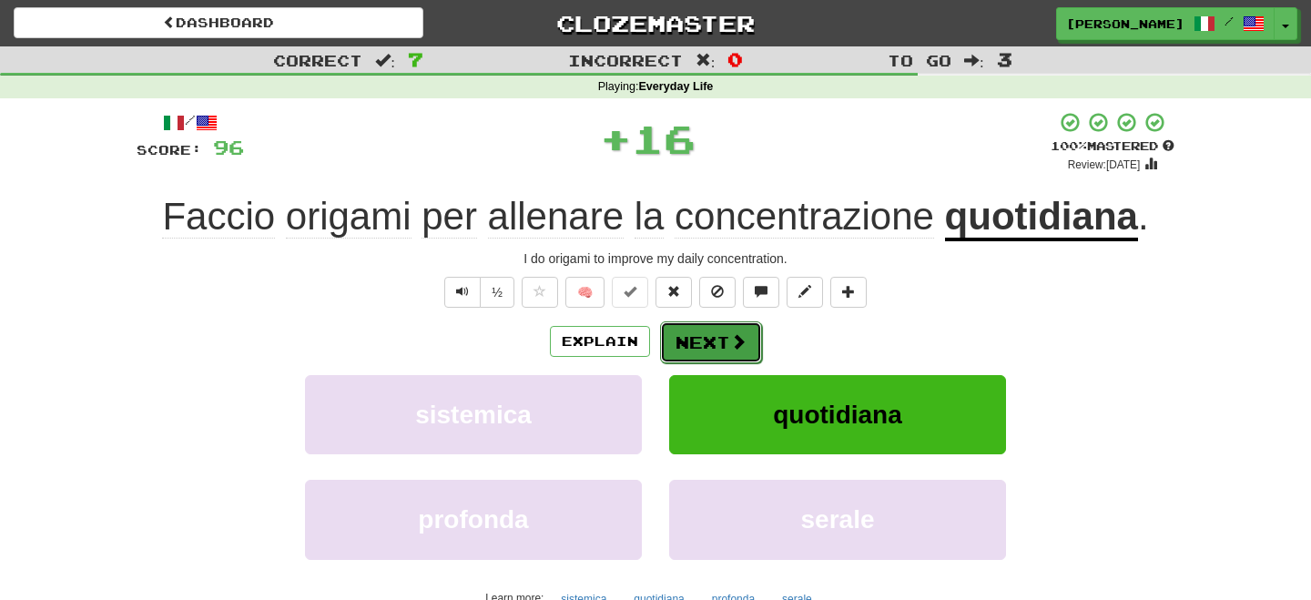
click at [718, 332] on button "Next" at bounding box center [711, 342] width 102 height 42
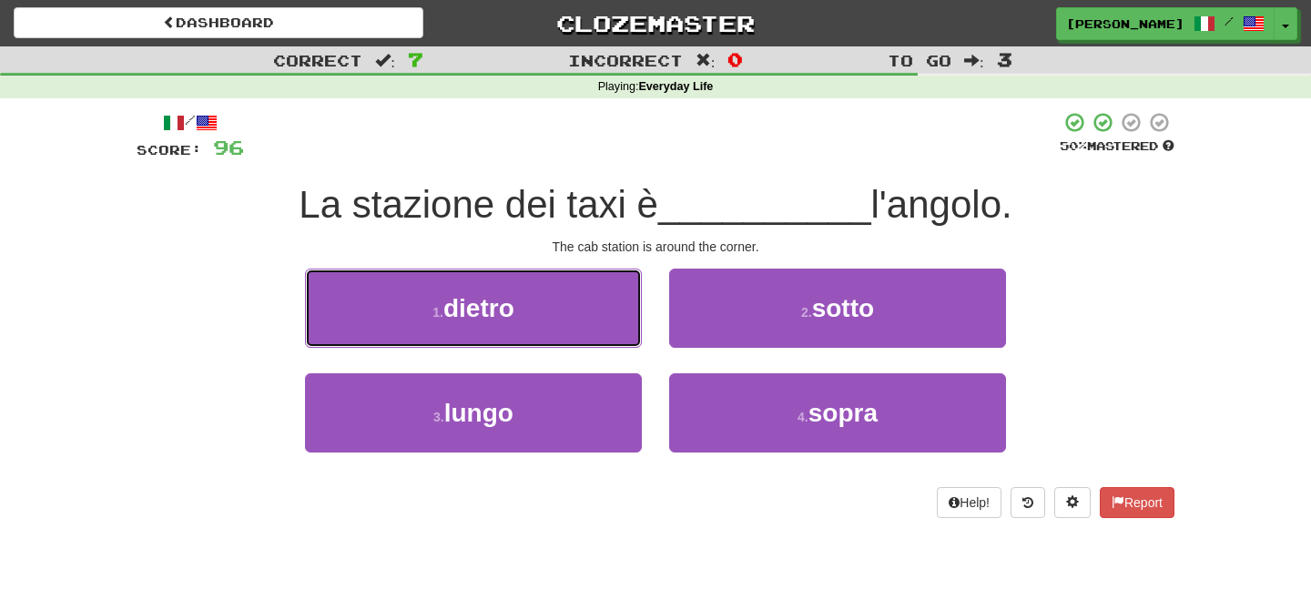
click at [535, 331] on button "1 . dietro" at bounding box center [473, 308] width 337 height 79
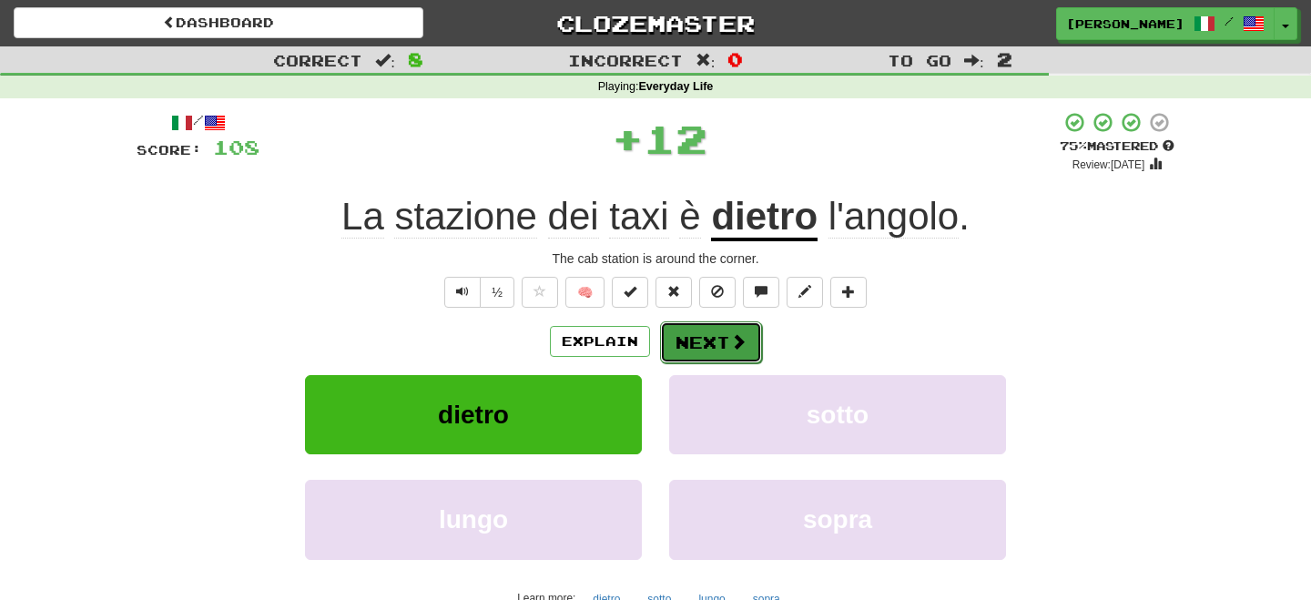
click at [732, 347] on span at bounding box center [738, 341] width 16 height 16
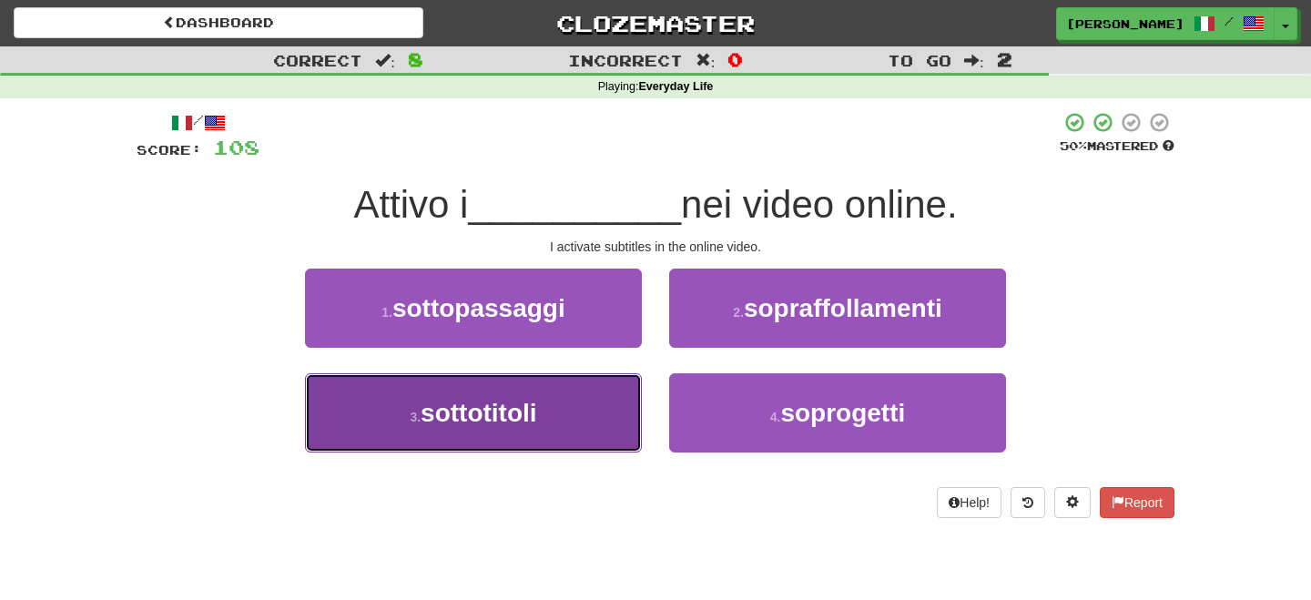
drag, startPoint x: 467, startPoint y: 427, endPoint x: 494, endPoint y: 415, distance: 28.9
click at [494, 415] on span "sottotitoli" at bounding box center [479, 413] width 117 height 28
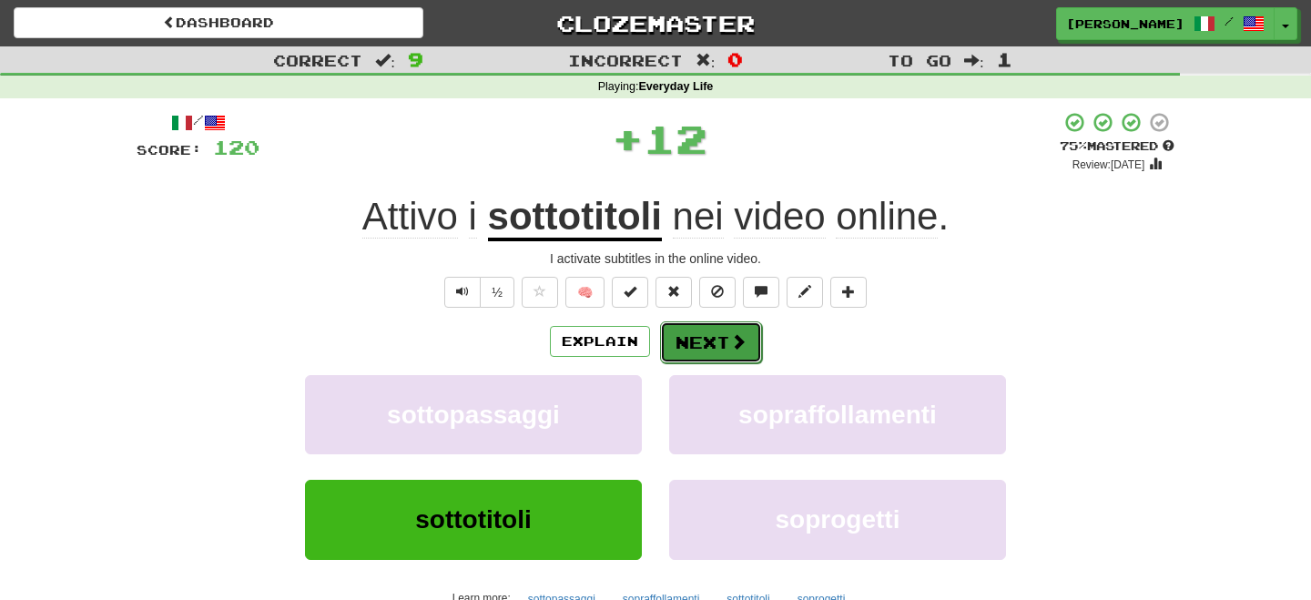
click at [720, 339] on button "Next" at bounding box center [711, 342] width 102 height 42
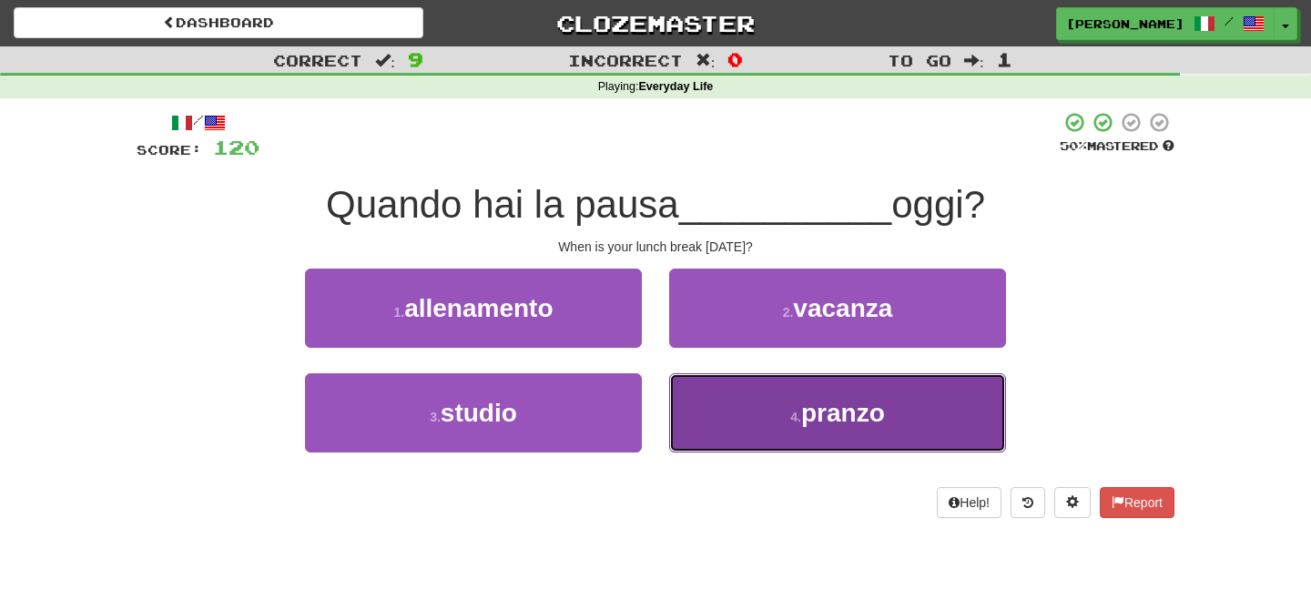
click at [789, 415] on button "4 . pranzo" at bounding box center [837, 412] width 337 height 79
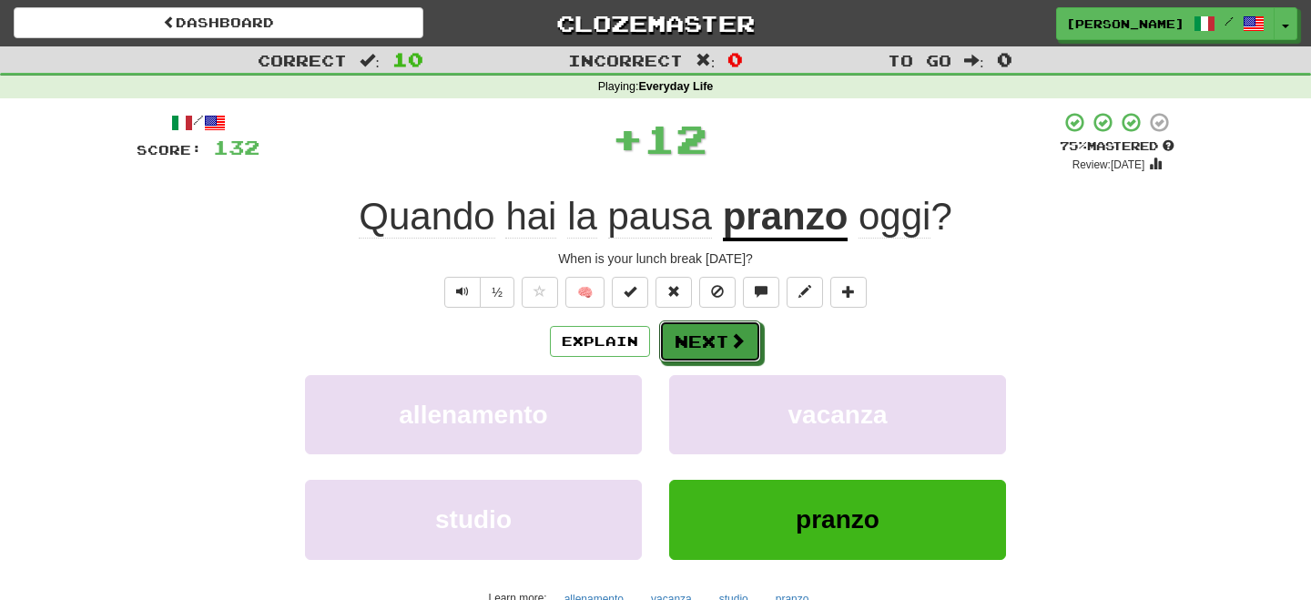
click at [709, 337] on button "Next" at bounding box center [710, 342] width 102 height 42
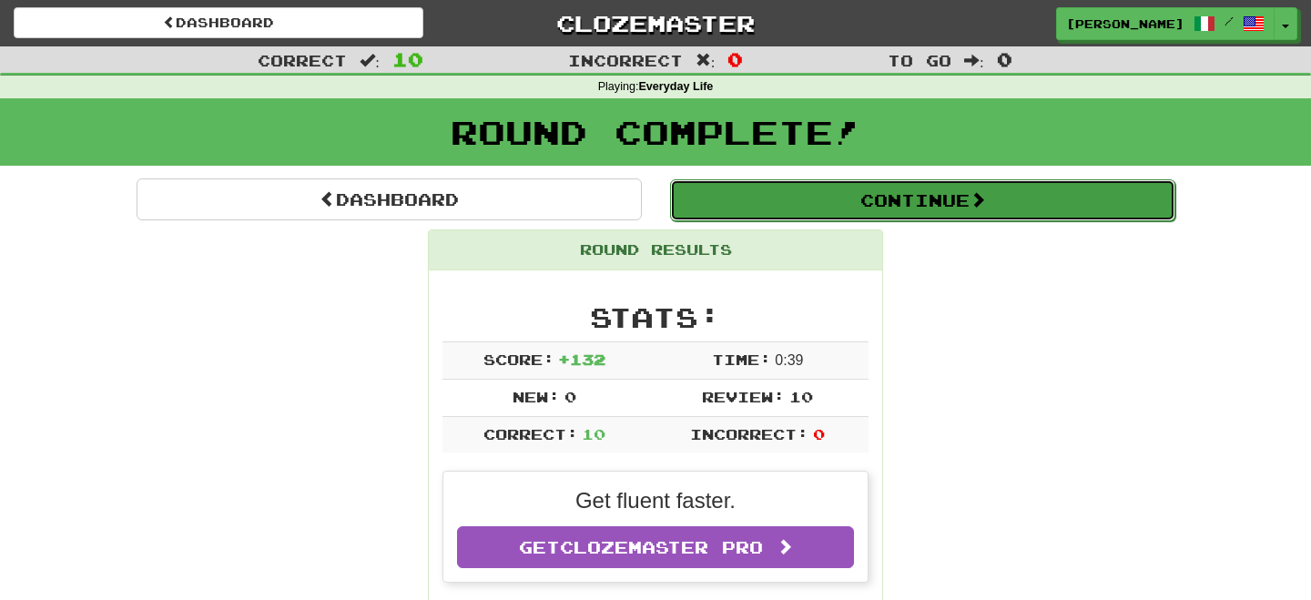
click at [783, 193] on button "Continue" at bounding box center [922, 200] width 505 height 42
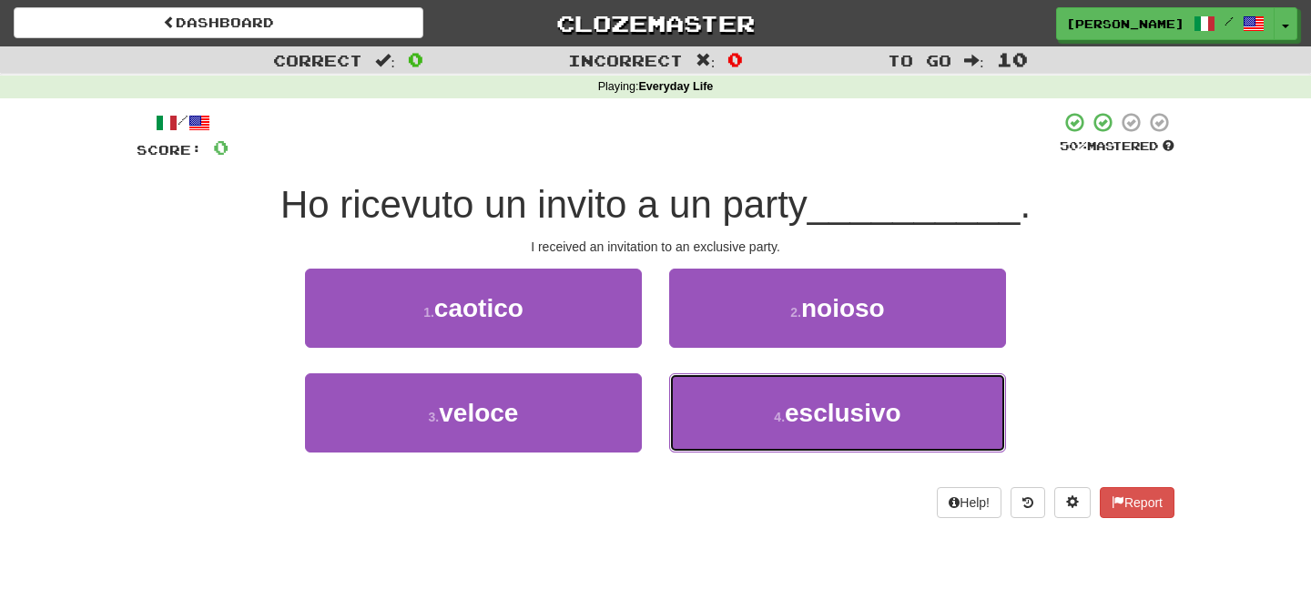
drag, startPoint x: 775, startPoint y: 414, endPoint x: 740, endPoint y: 362, distance: 62.4
click at [769, 402] on button "4 . esclusivo" at bounding box center [837, 412] width 337 height 79
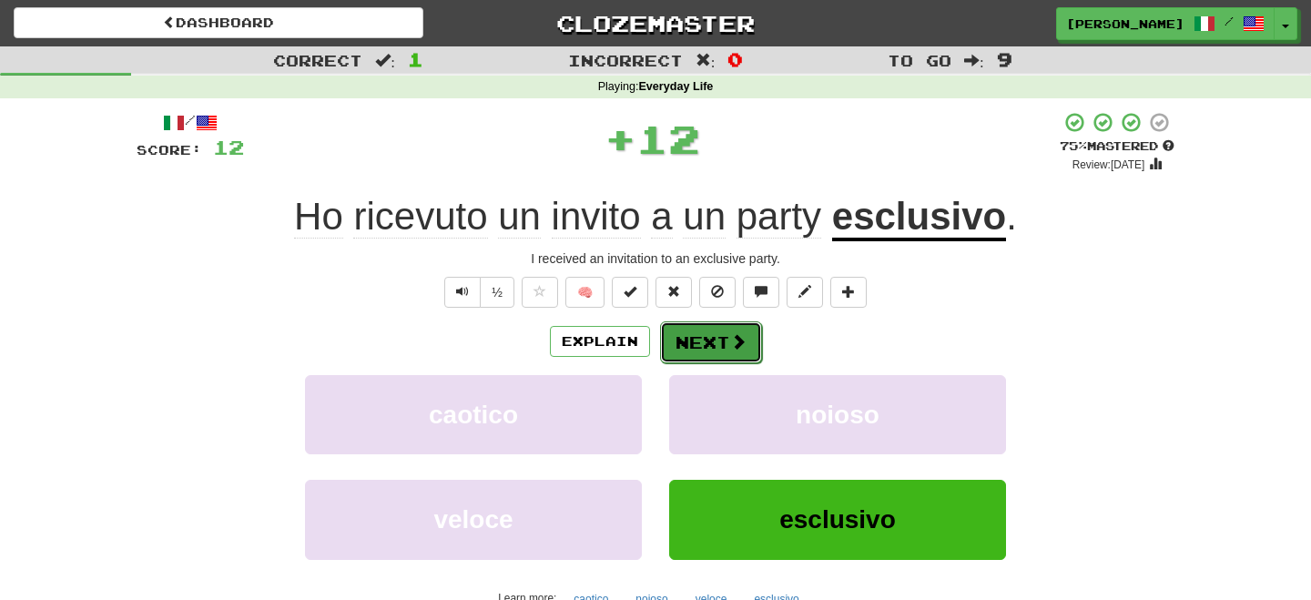
drag, startPoint x: 740, startPoint y: 362, endPoint x: 723, endPoint y: 353, distance: 19.6
click at [723, 353] on button "Next" at bounding box center [711, 342] width 102 height 42
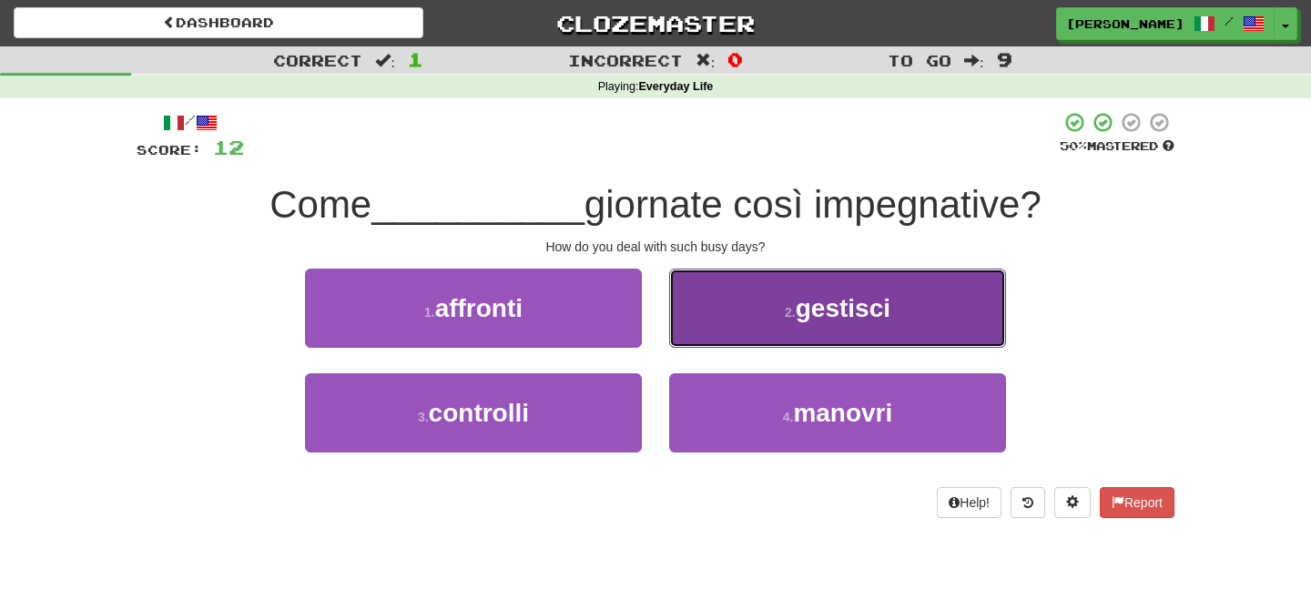
click at [858, 308] on span "gestisci" at bounding box center [843, 308] width 95 height 28
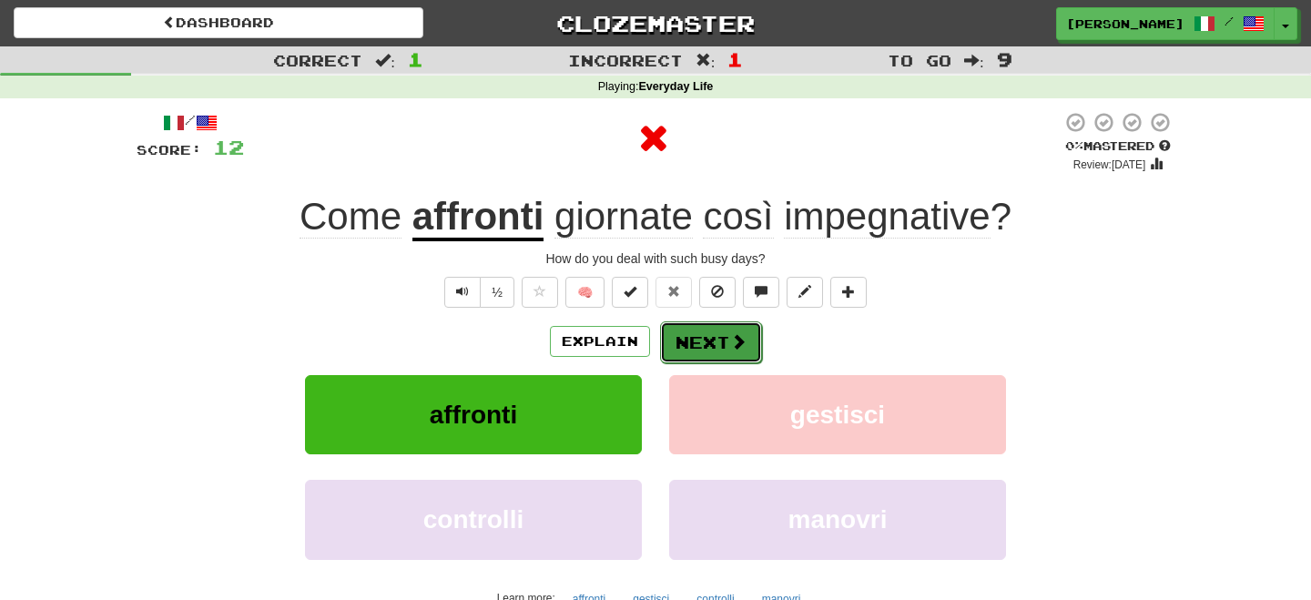
click at [748, 341] on button "Next" at bounding box center [711, 342] width 102 height 42
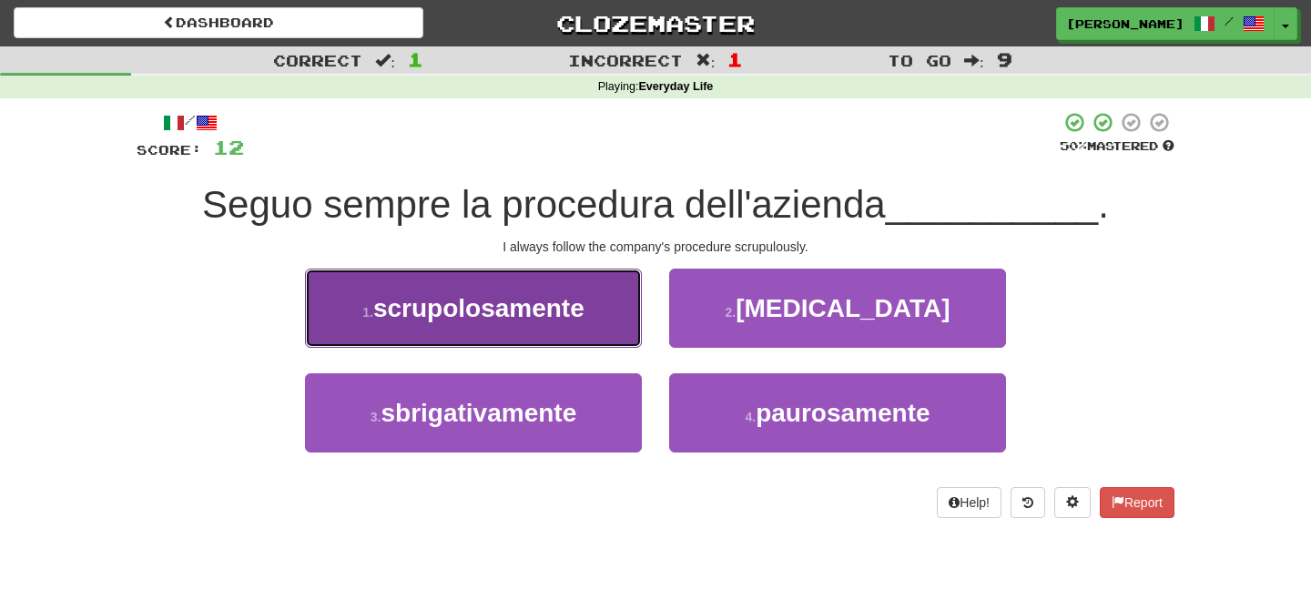
drag, startPoint x: 544, startPoint y: 328, endPoint x: 556, endPoint y: 332, distance: 13.5
click at [550, 331] on button "1 . scrupolosamente" at bounding box center [473, 308] width 337 height 79
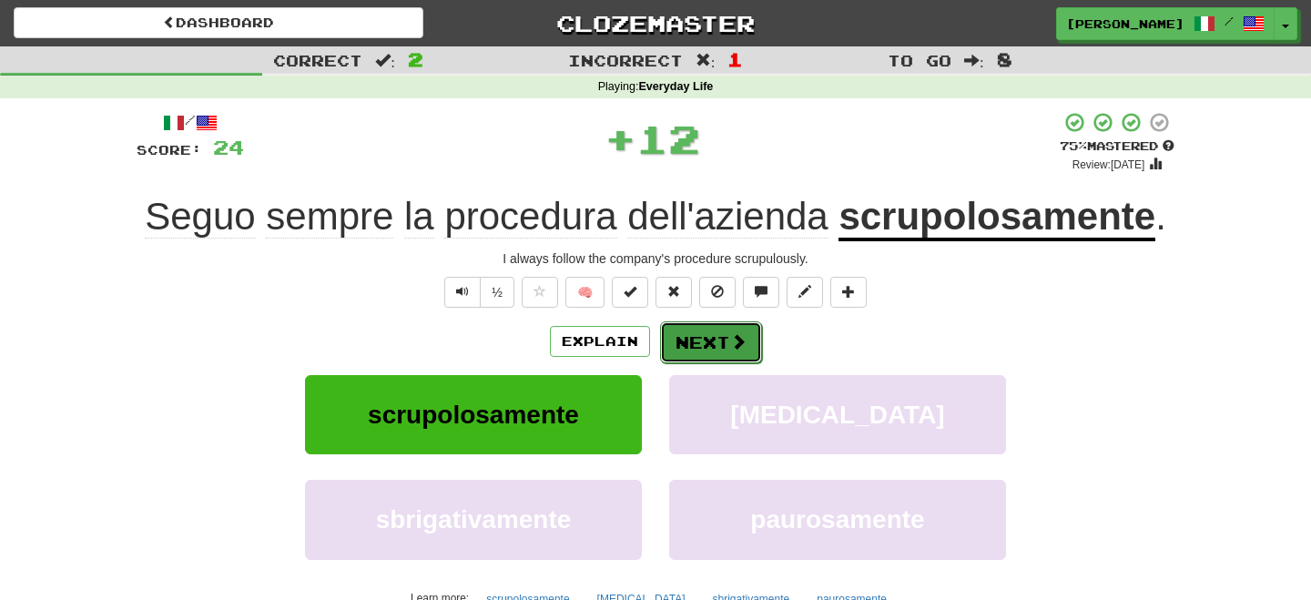
drag, startPoint x: 556, startPoint y: 332, endPoint x: 687, endPoint y: 349, distance: 132.1
click at [687, 349] on button "Next" at bounding box center [711, 342] width 102 height 42
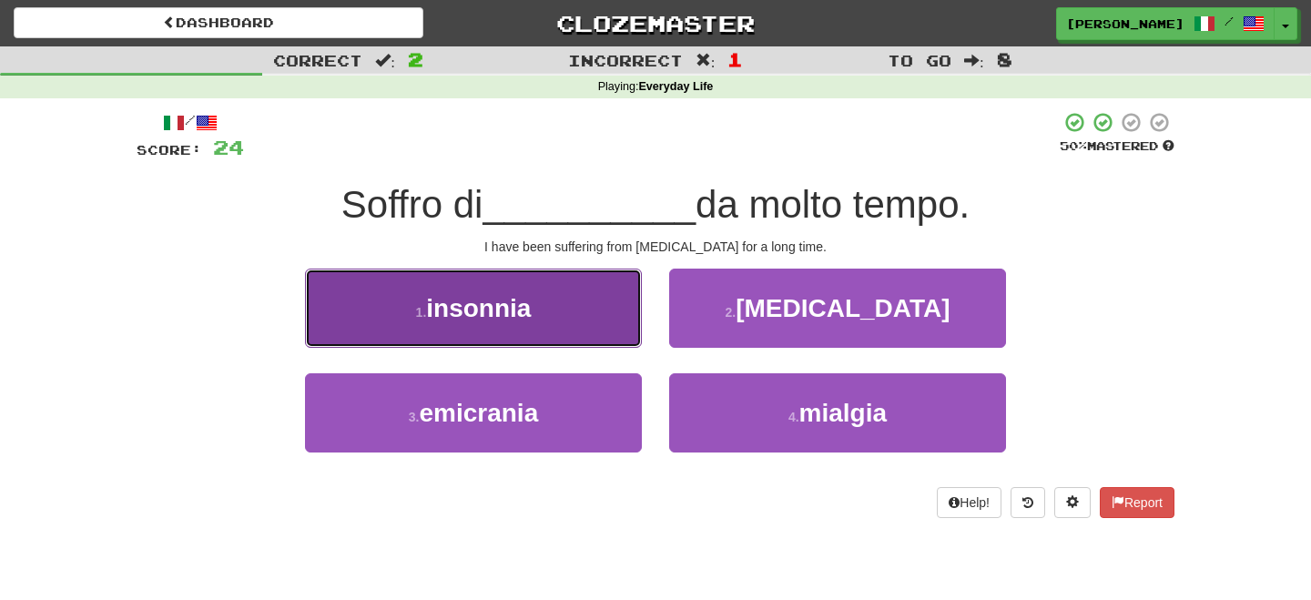
drag, startPoint x: 601, startPoint y: 323, endPoint x: 624, endPoint y: 329, distance: 23.4
click at [610, 327] on button "1 . insonnia" at bounding box center [473, 308] width 337 height 79
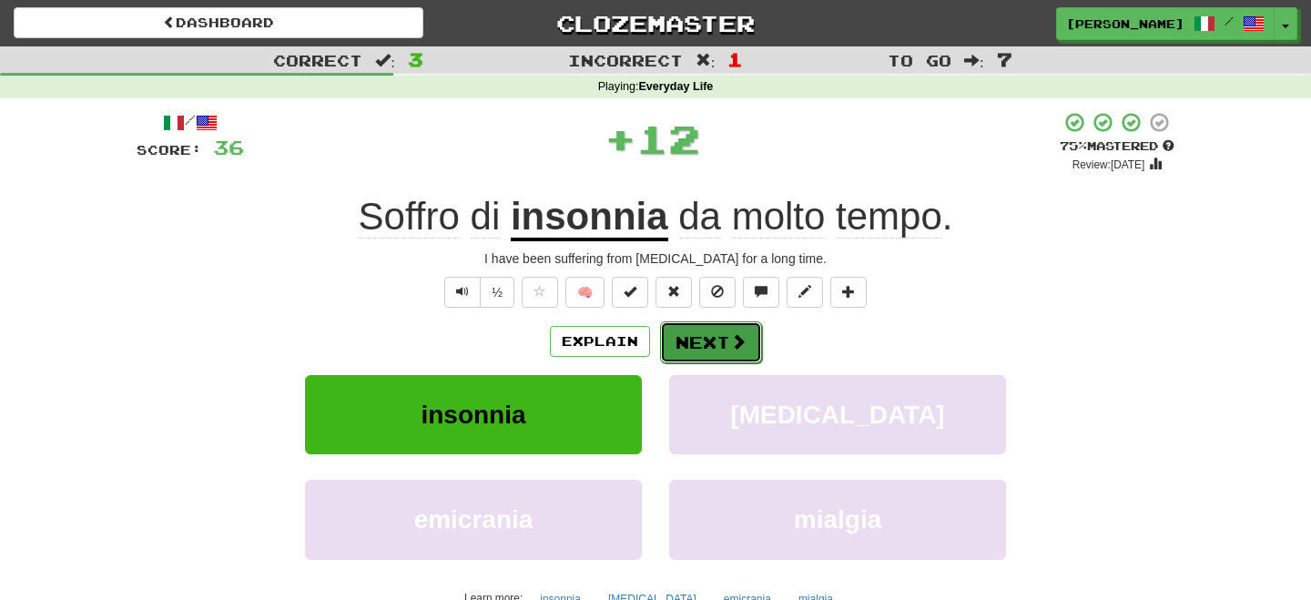
click at [719, 343] on button "Next" at bounding box center [711, 342] width 102 height 42
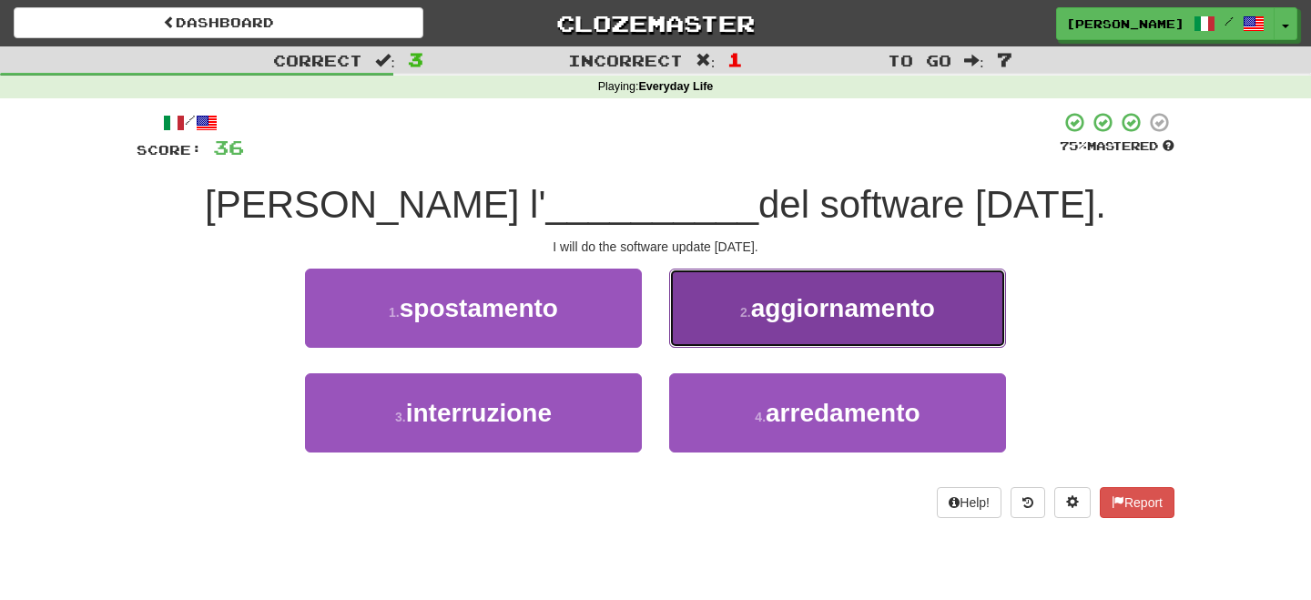
click at [759, 335] on button "2 . aggiornamento" at bounding box center [837, 308] width 337 height 79
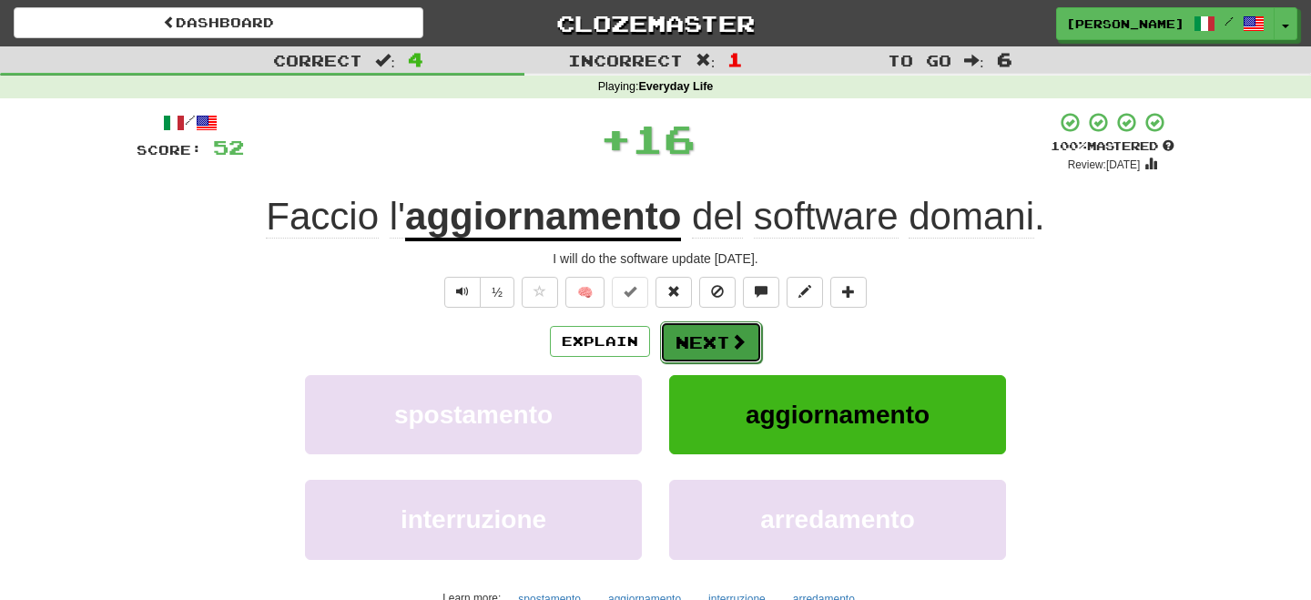
click at [726, 338] on button "Next" at bounding box center [711, 342] width 102 height 42
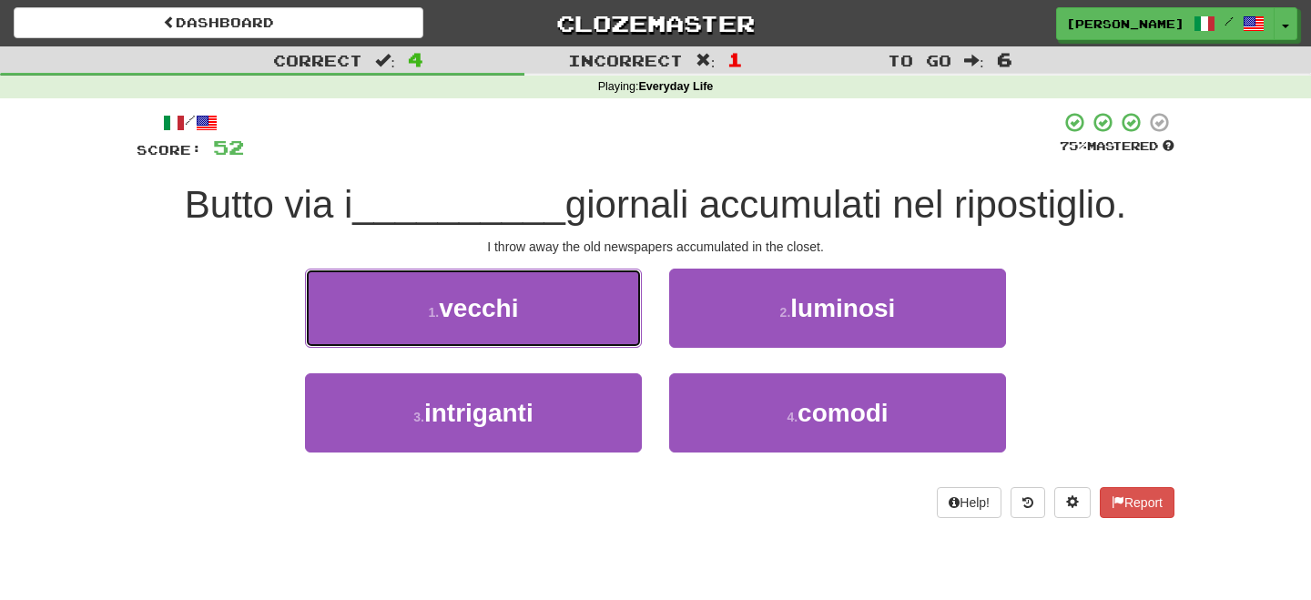
drag, startPoint x: 570, startPoint y: 319, endPoint x: 645, endPoint y: 315, distance: 74.8
click at [584, 320] on button "1 . vecchi" at bounding box center [473, 308] width 337 height 79
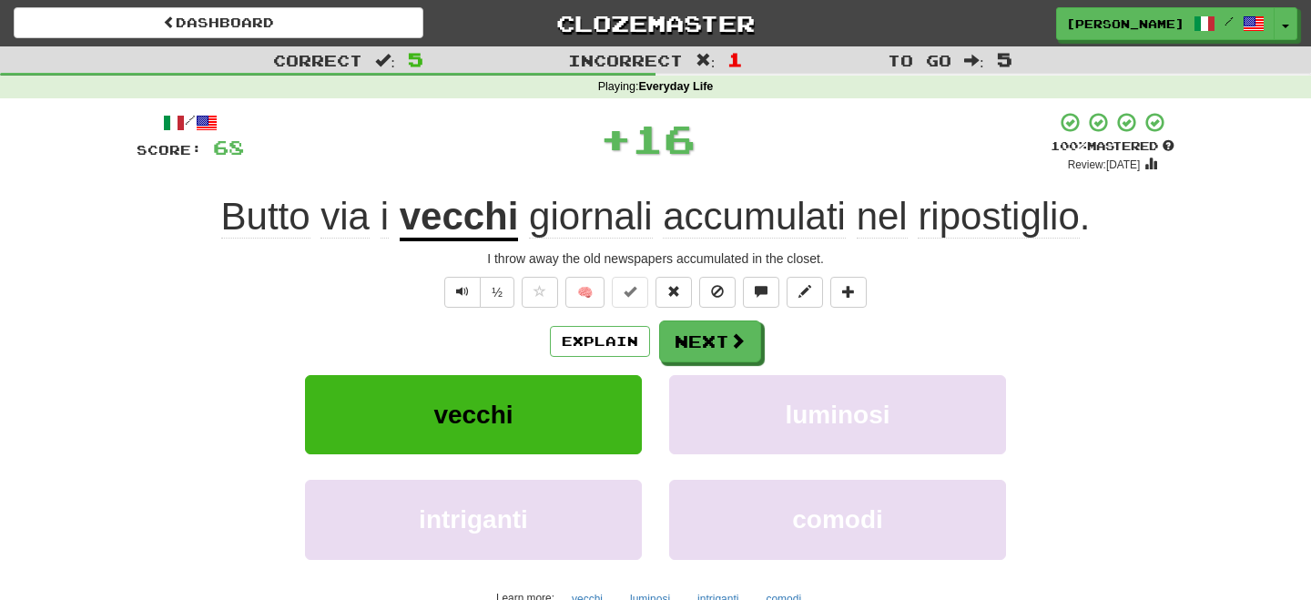
click at [775, 327] on div "Explain Next" at bounding box center [656, 342] width 1038 height 42
click at [696, 342] on button "Next" at bounding box center [711, 342] width 102 height 42
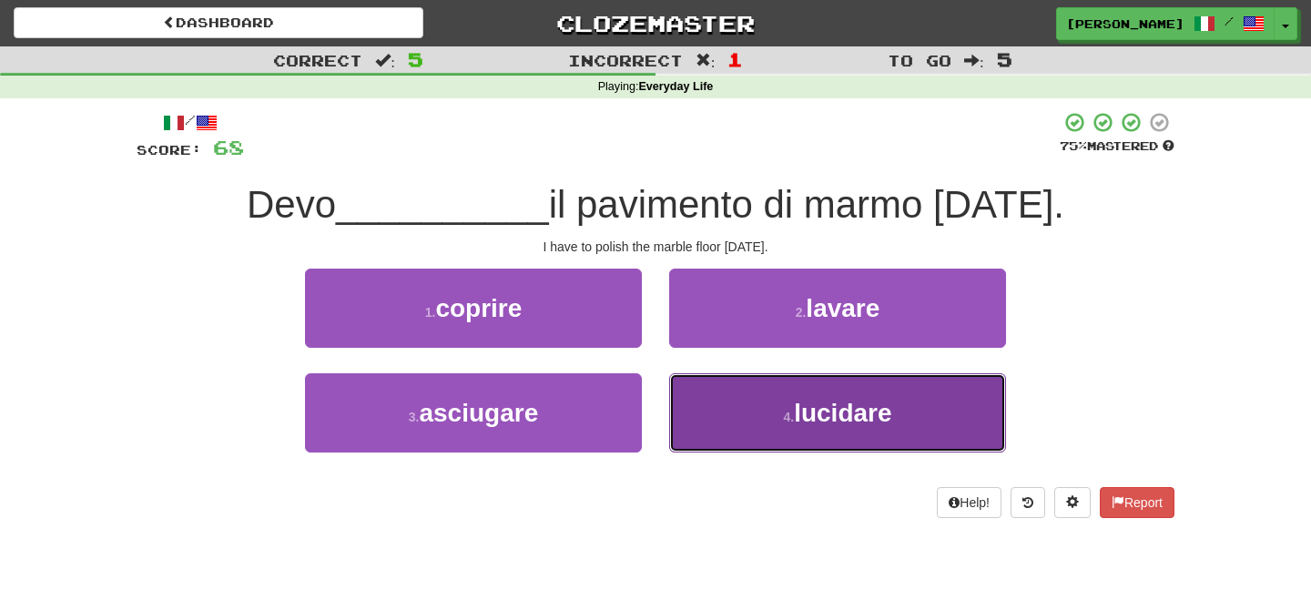
click at [748, 419] on button "4 . lucidare" at bounding box center [837, 412] width 337 height 79
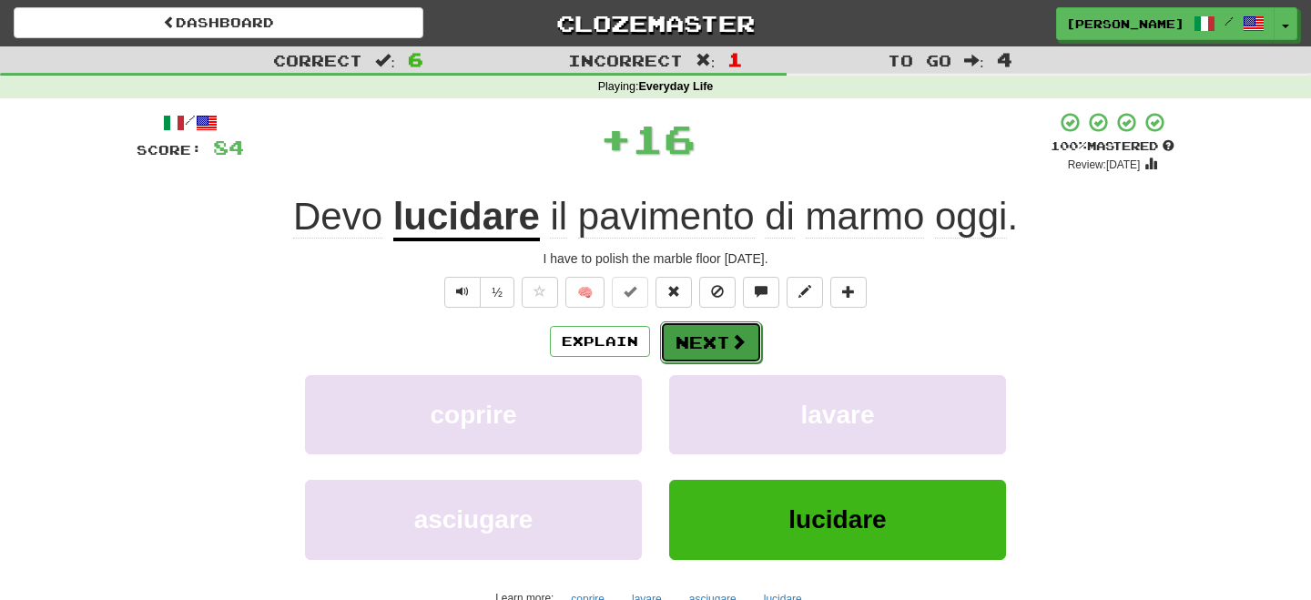
click at [688, 344] on button "Next" at bounding box center [711, 342] width 102 height 42
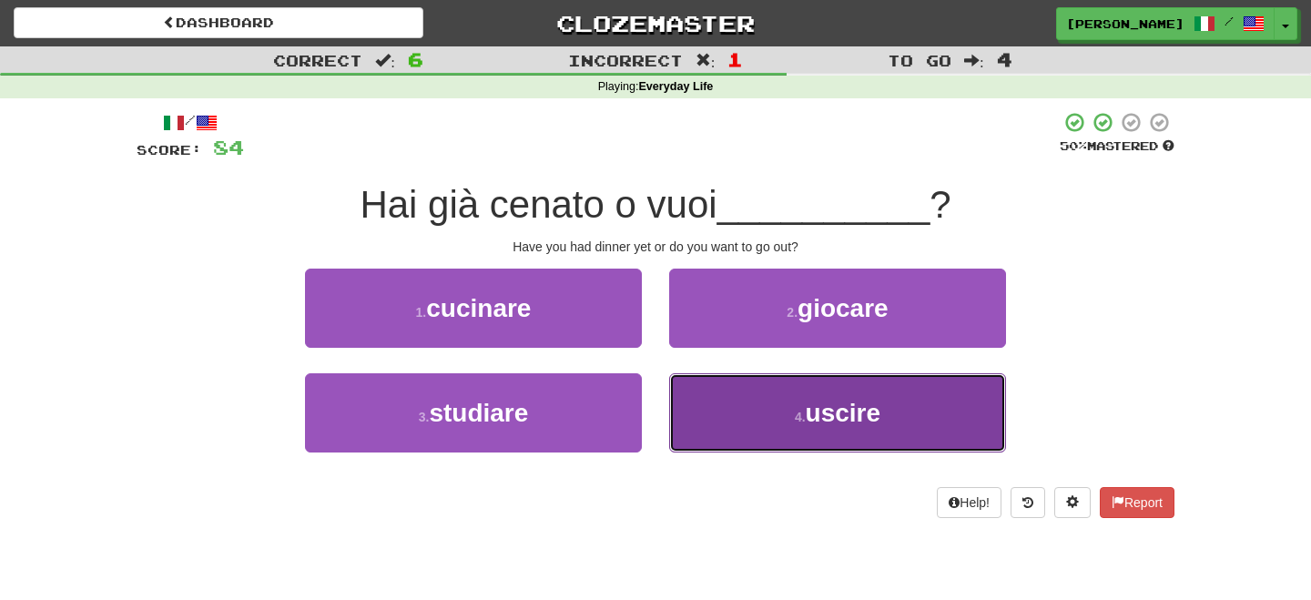
drag, startPoint x: 752, startPoint y: 420, endPoint x: 690, endPoint y: 373, distance: 77.4
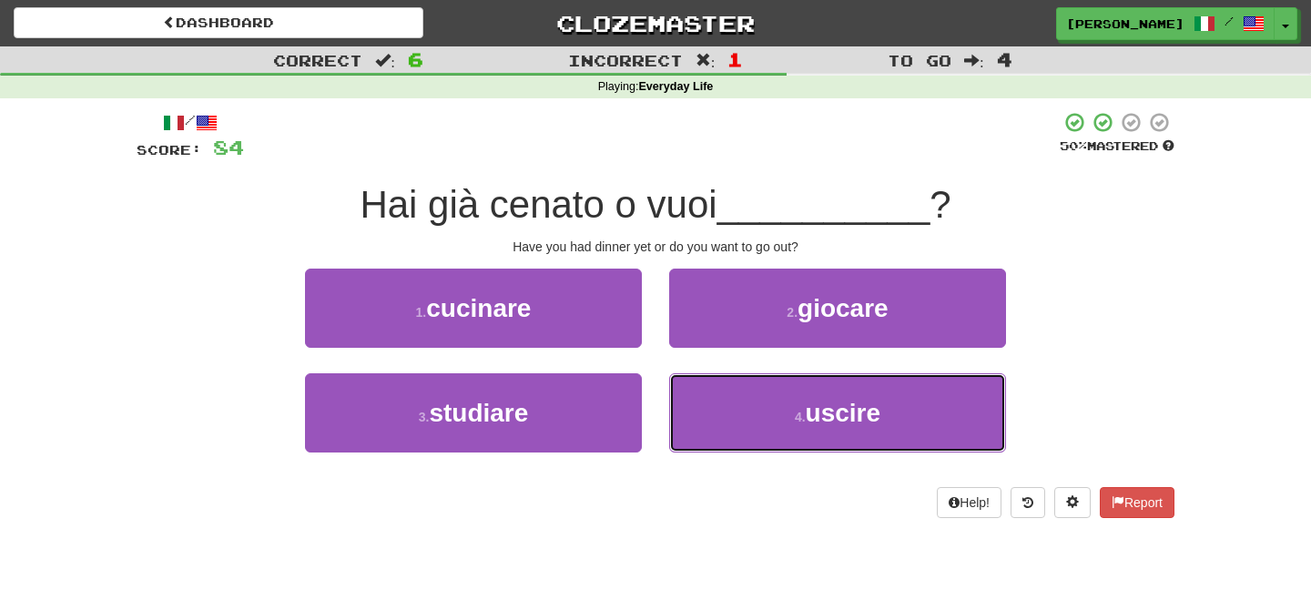
click at [748, 413] on button "4 . uscire" at bounding box center [837, 412] width 337 height 79
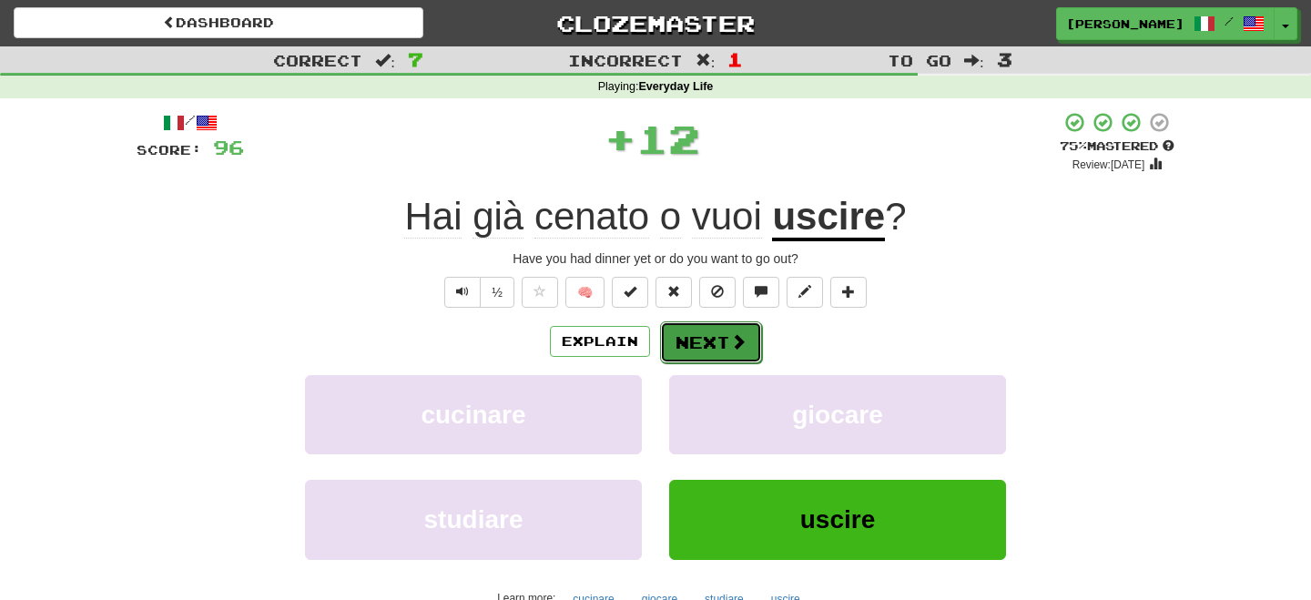
click at [679, 354] on button "Next" at bounding box center [711, 342] width 102 height 42
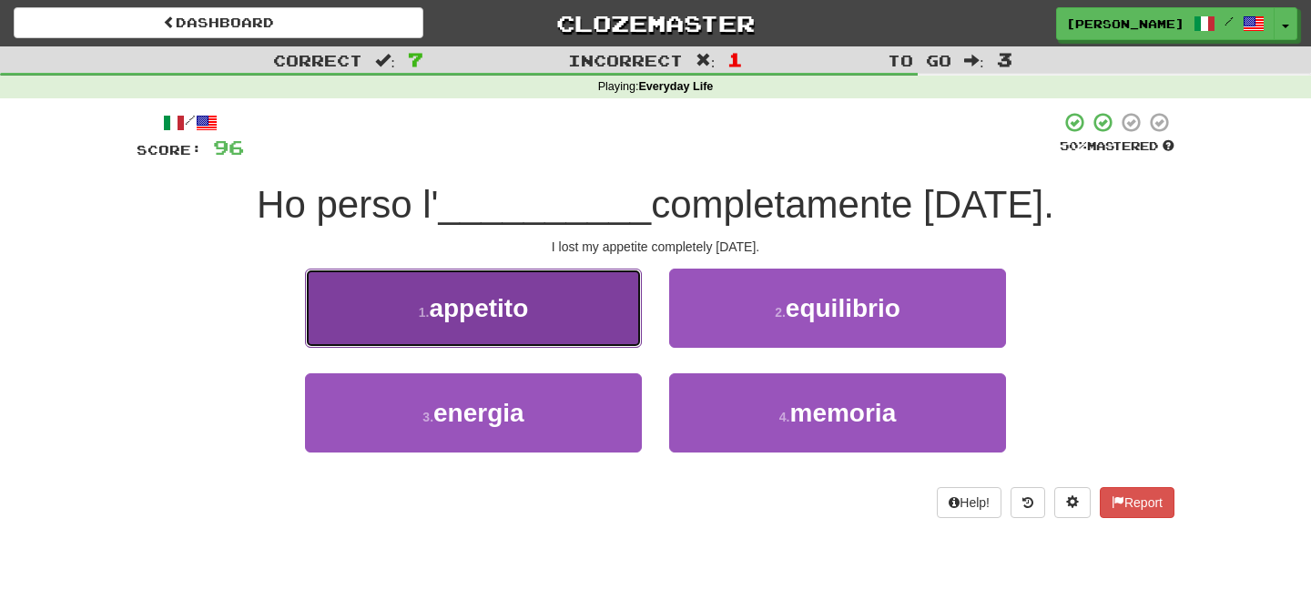
drag, startPoint x: 436, startPoint y: 332, endPoint x: 455, endPoint y: 329, distance: 19.5
click at [446, 330] on button "1 . appetito" at bounding box center [473, 308] width 337 height 79
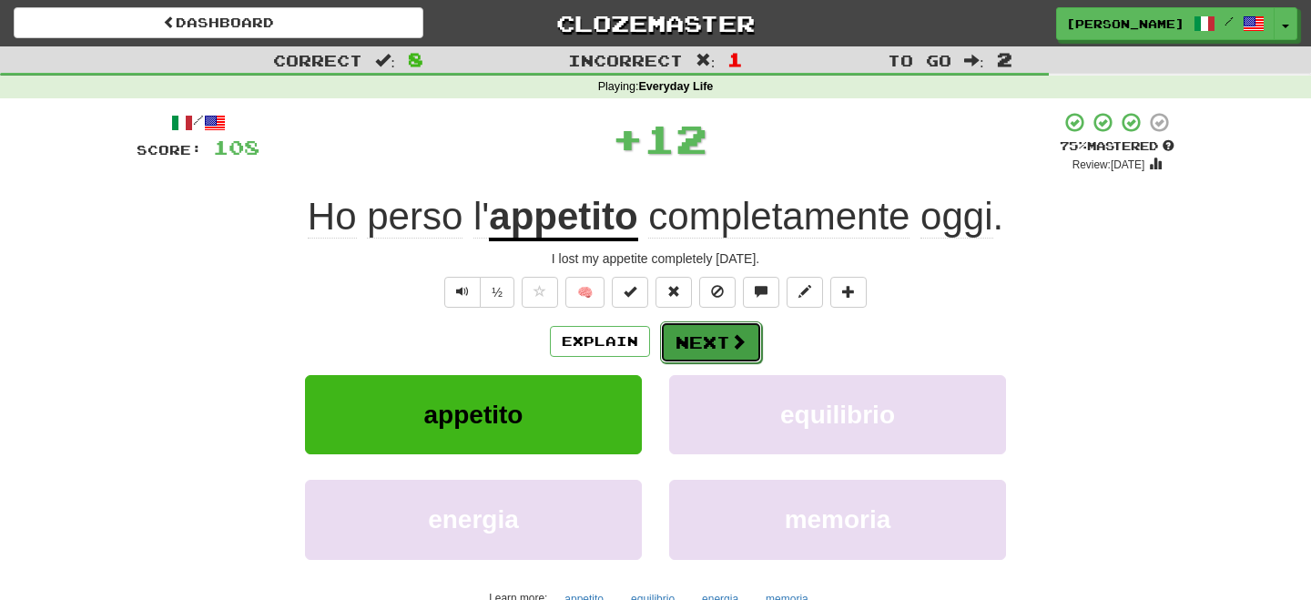
click at [708, 341] on button "Next" at bounding box center [711, 342] width 102 height 42
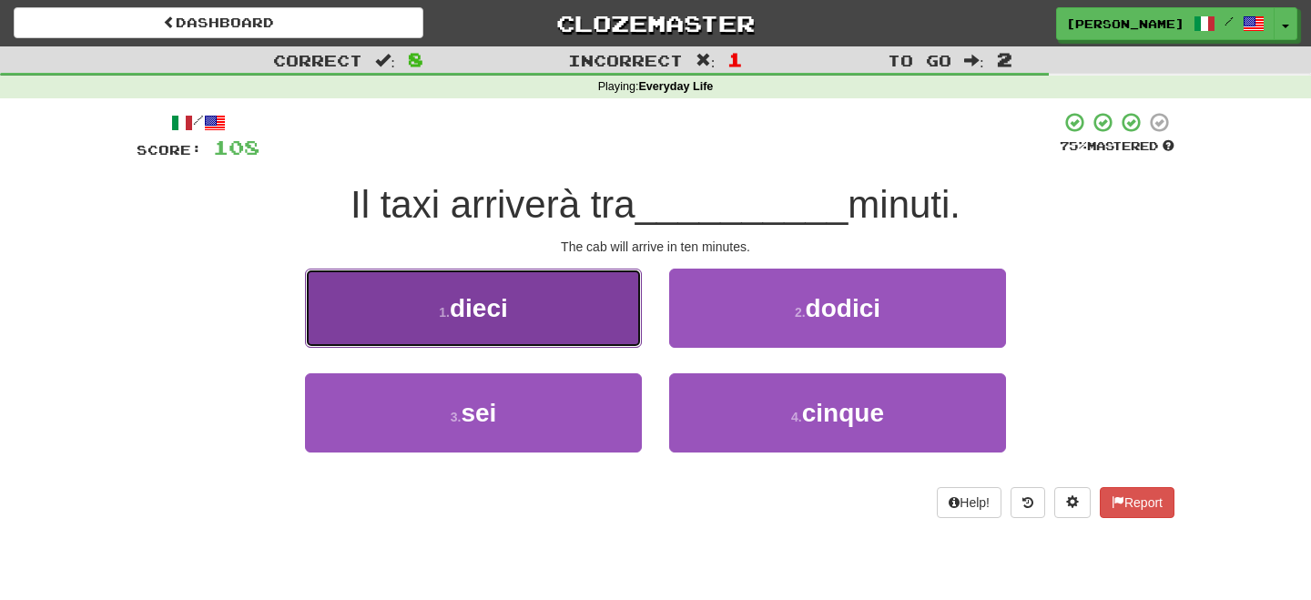
drag, startPoint x: 479, startPoint y: 314, endPoint x: 488, endPoint y: 319, distance: 10.2
click at [483, 316] on span "dieci" at bounding box center [479, 308] width 58 height 28
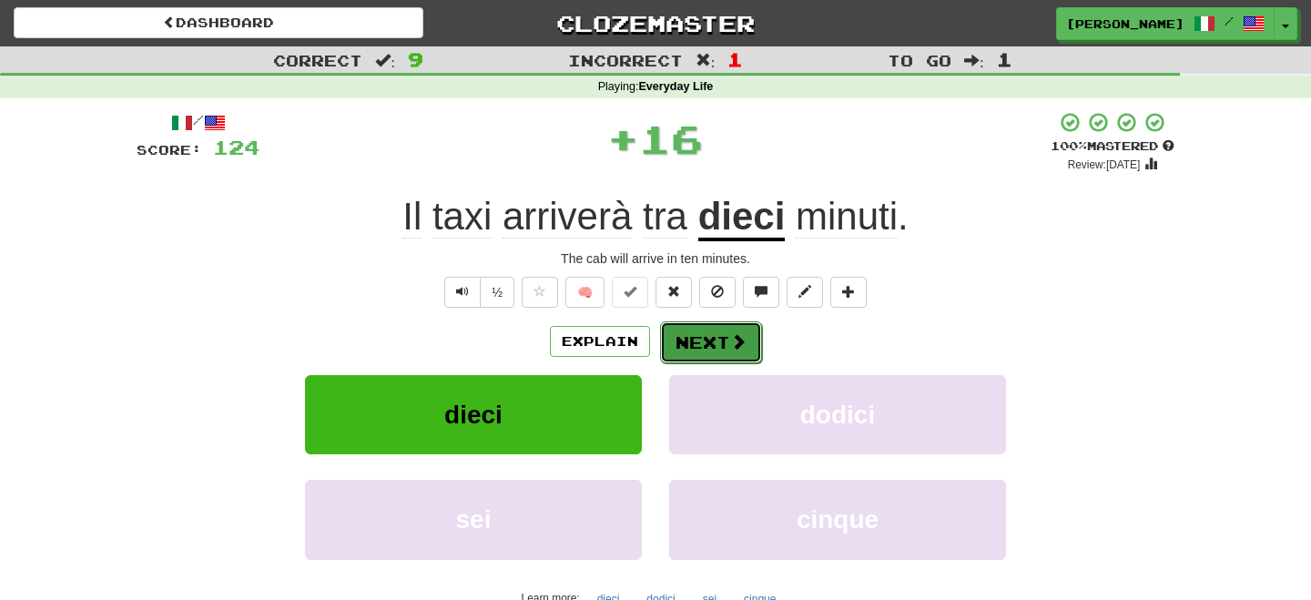
click at [707, 331] on button "Next" at bounding box center [711, 342] width 102 height 42
